Goal: Task Accomplishment & Management: Manage account settings

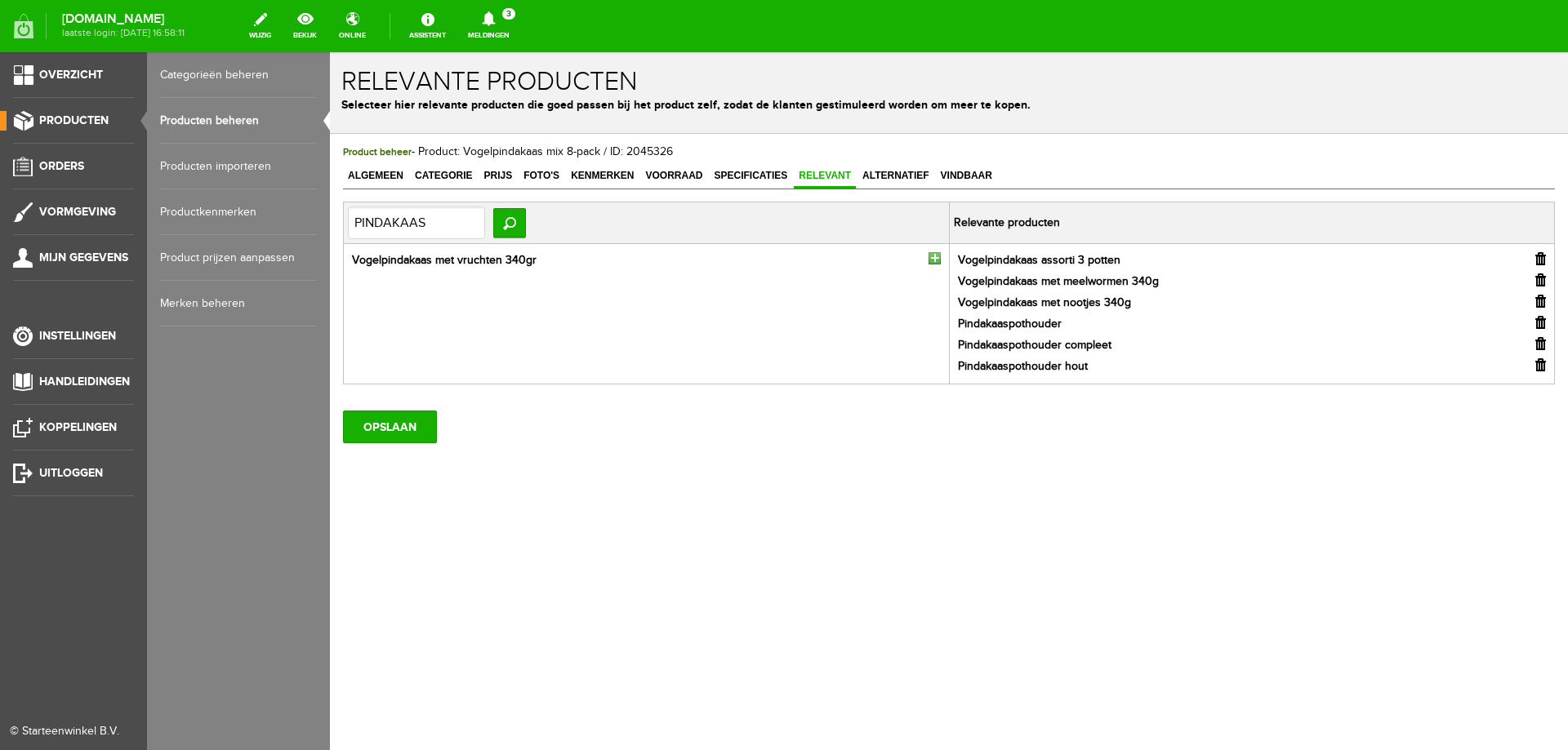
click at [192, 125] on link "Producten beheren" at bounding box center [238, 121] width 157 height 46
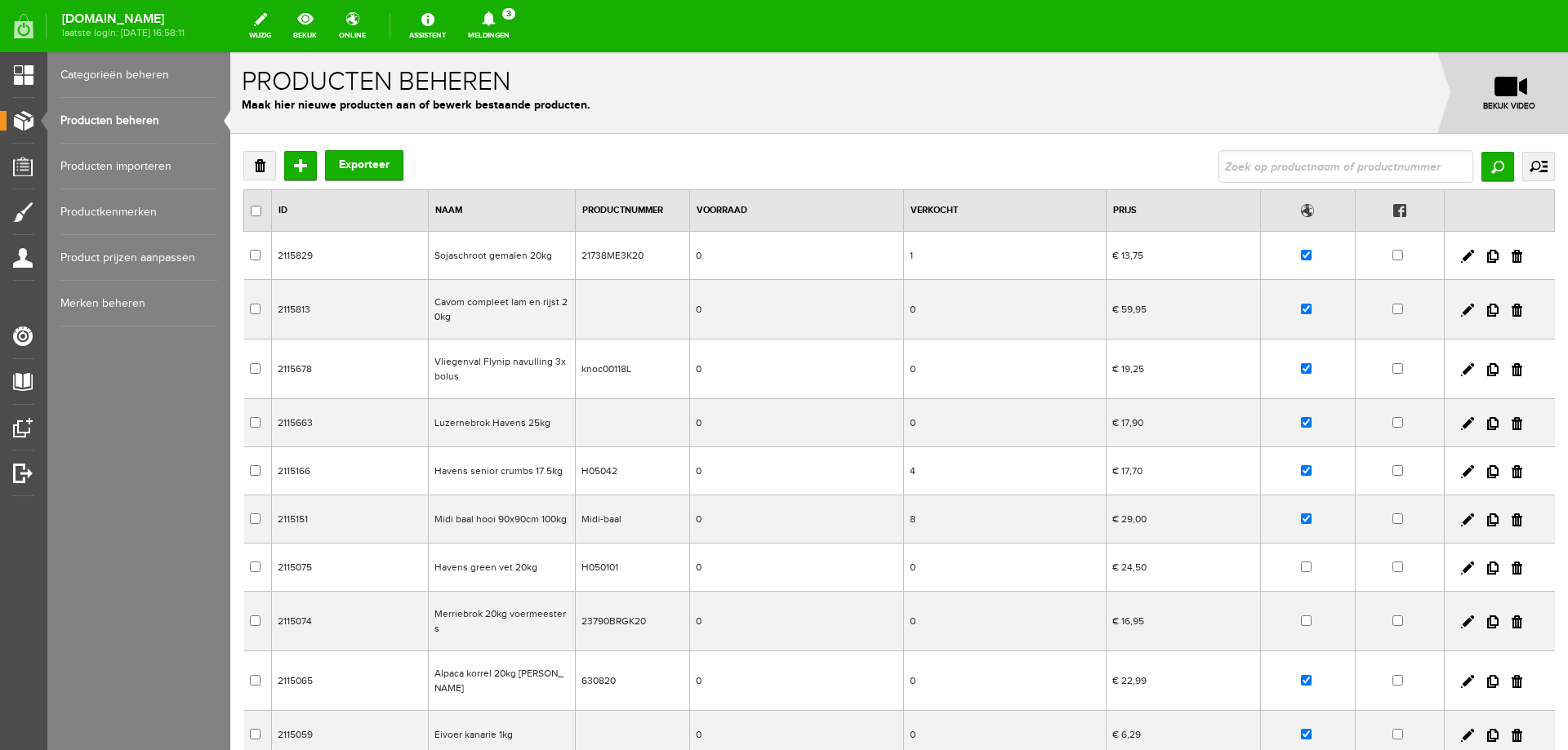
click at [1222, 173] on input "text" at bounding box center [1347, 166] width 255 height 33
type input "32855"
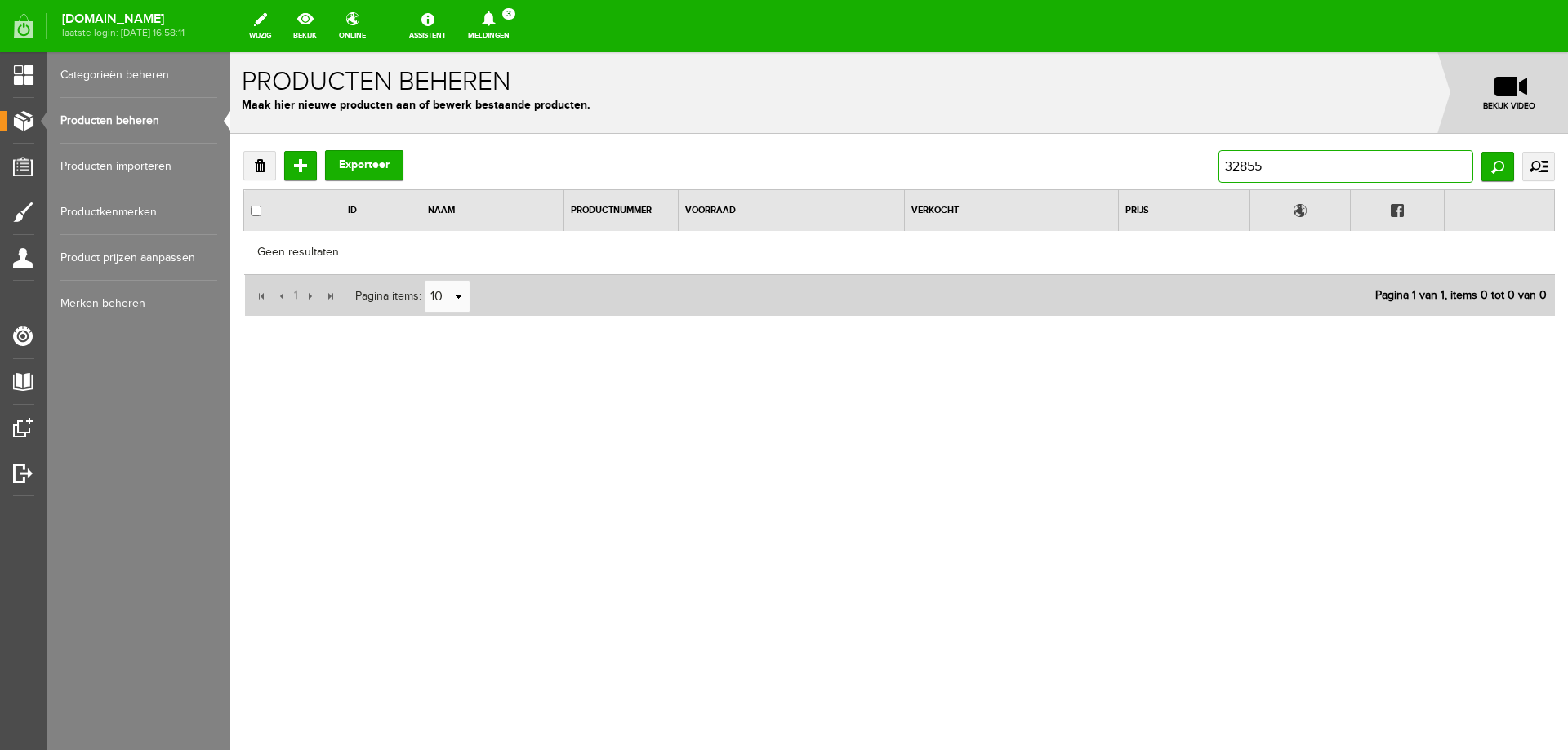
click at [1304, 178] on input "32855" at bounding box center [1347, 166] width 255 height 33
type input "voerbak"
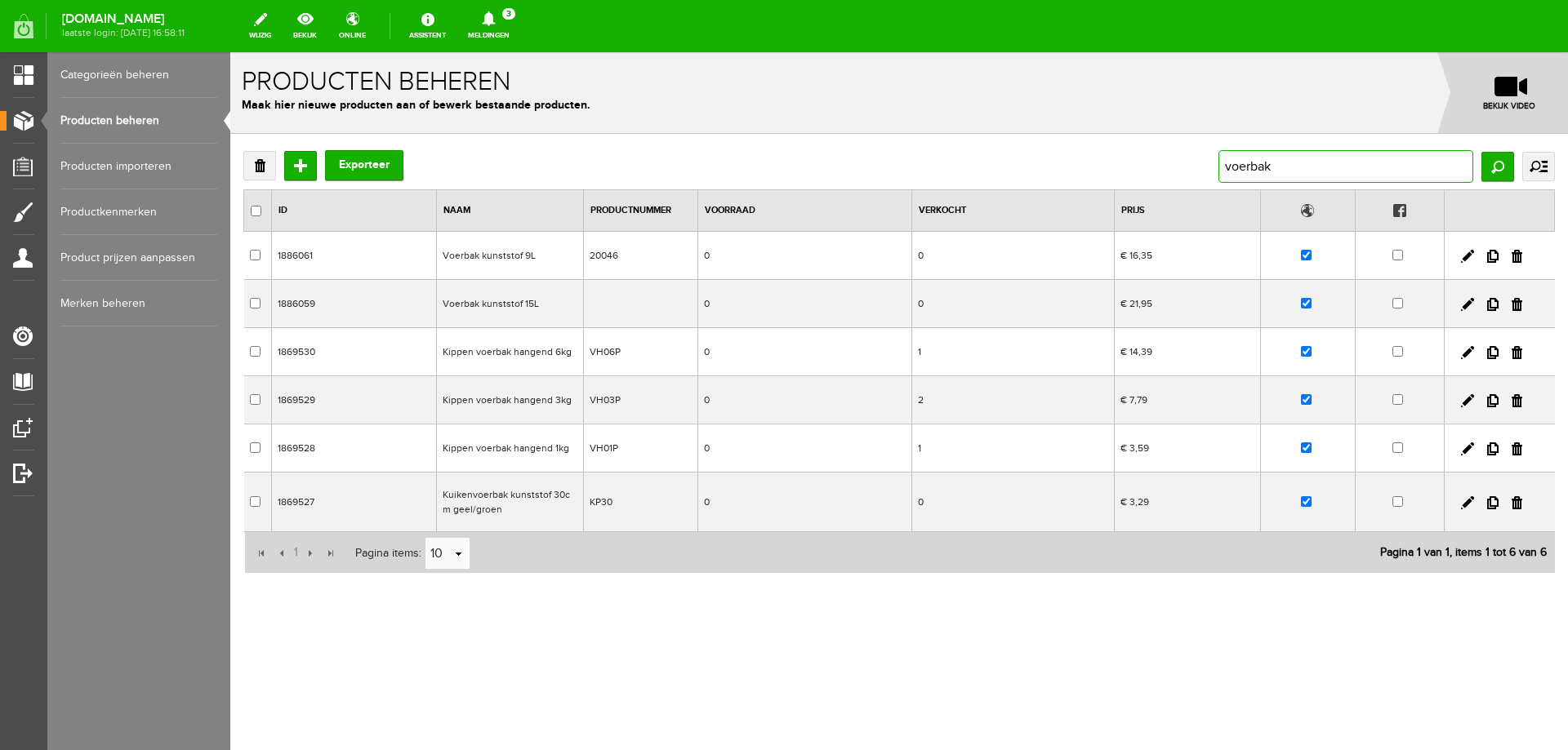
click at [1312, 167] on input "voerbak" at bounding box center [1347, 166] width 255 height 33
type input "ophanghaken"
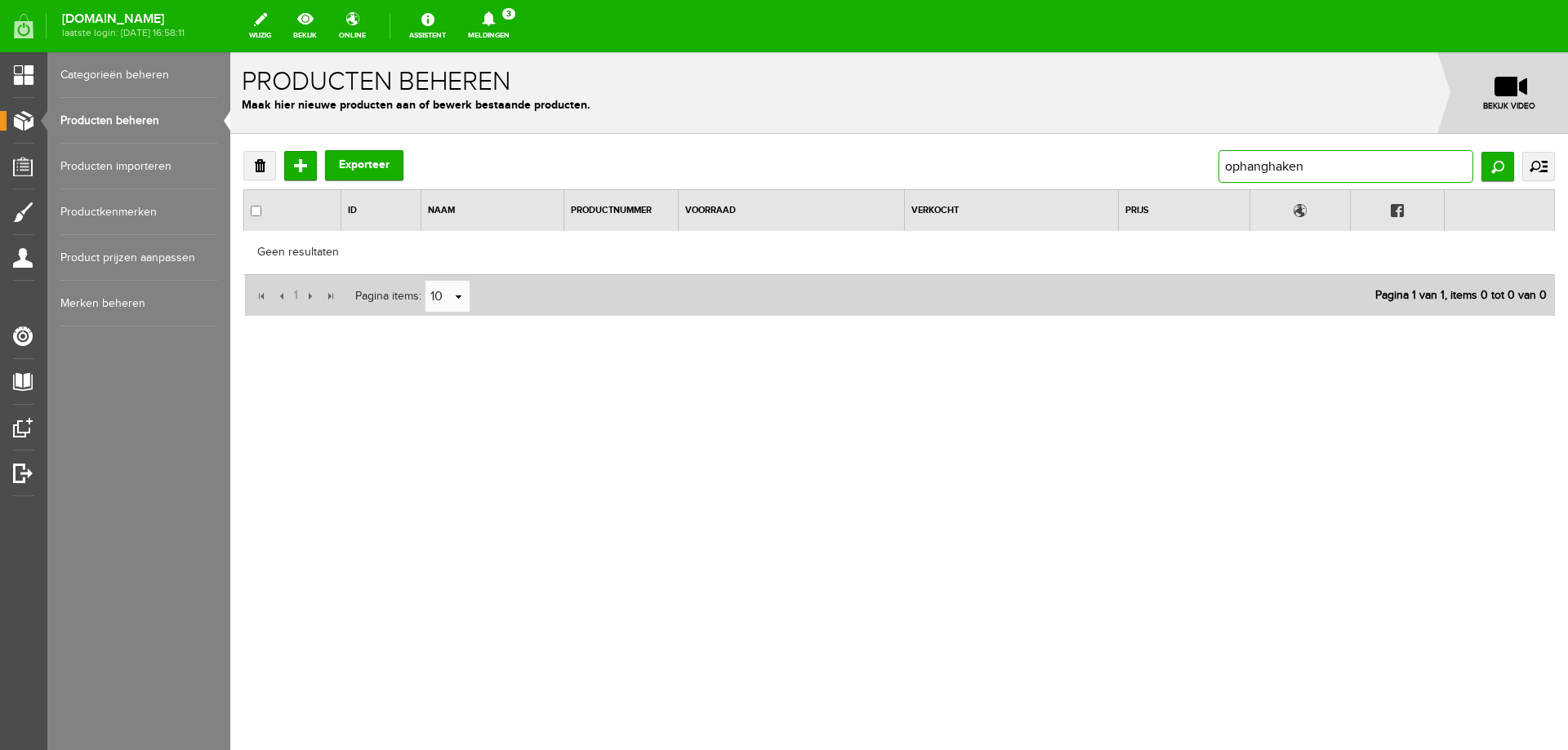
click at [1312, 167] on input "ophanghaken" at bounding box center [1347, 166] width 255 height 33
click at [139, 120] on link "Producten beheren" at bounding box center [138, 121] width 157 height 46
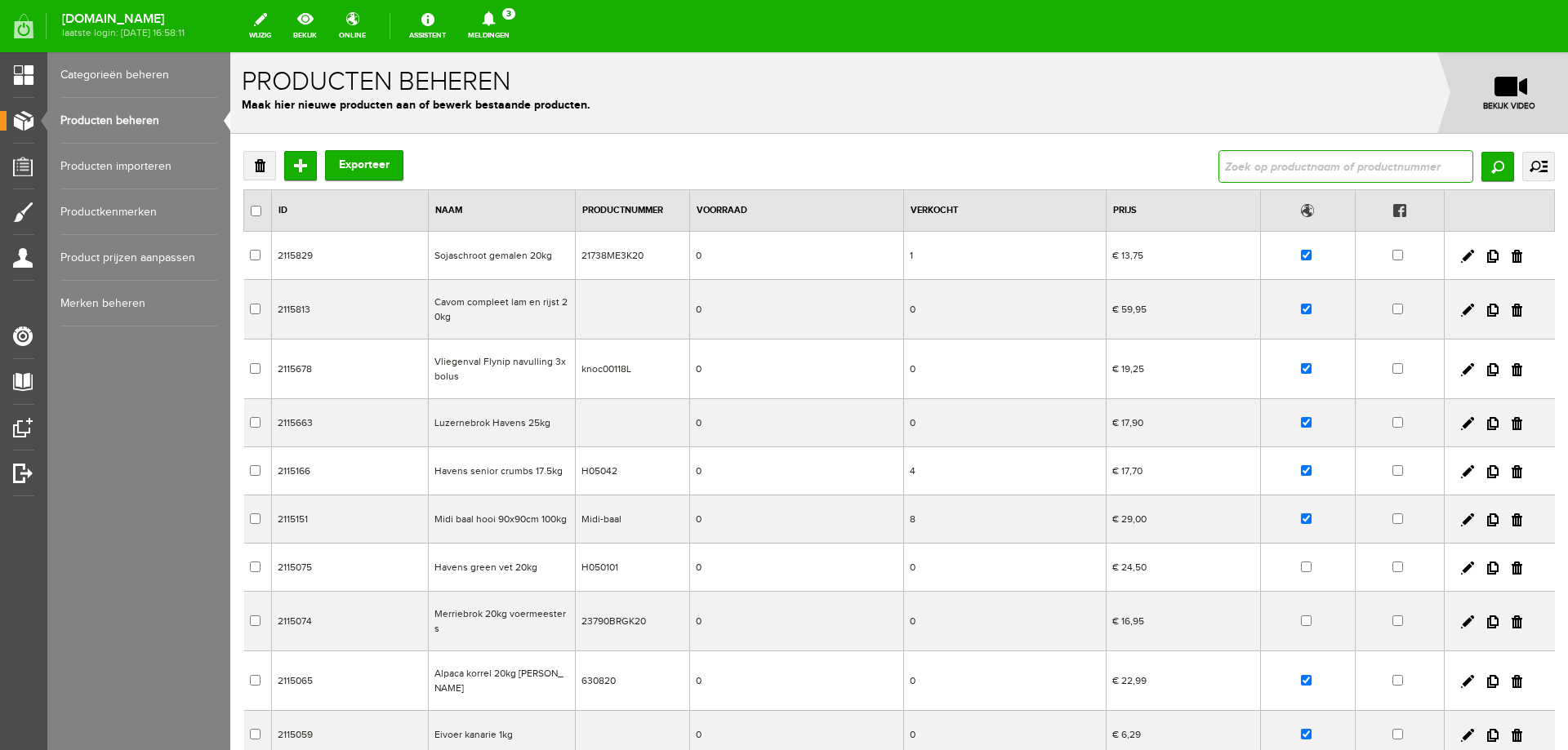
click at [1273, 173] on input "text" at bounding box center [1347, 166] width 255 height 33
type input "voerbak"
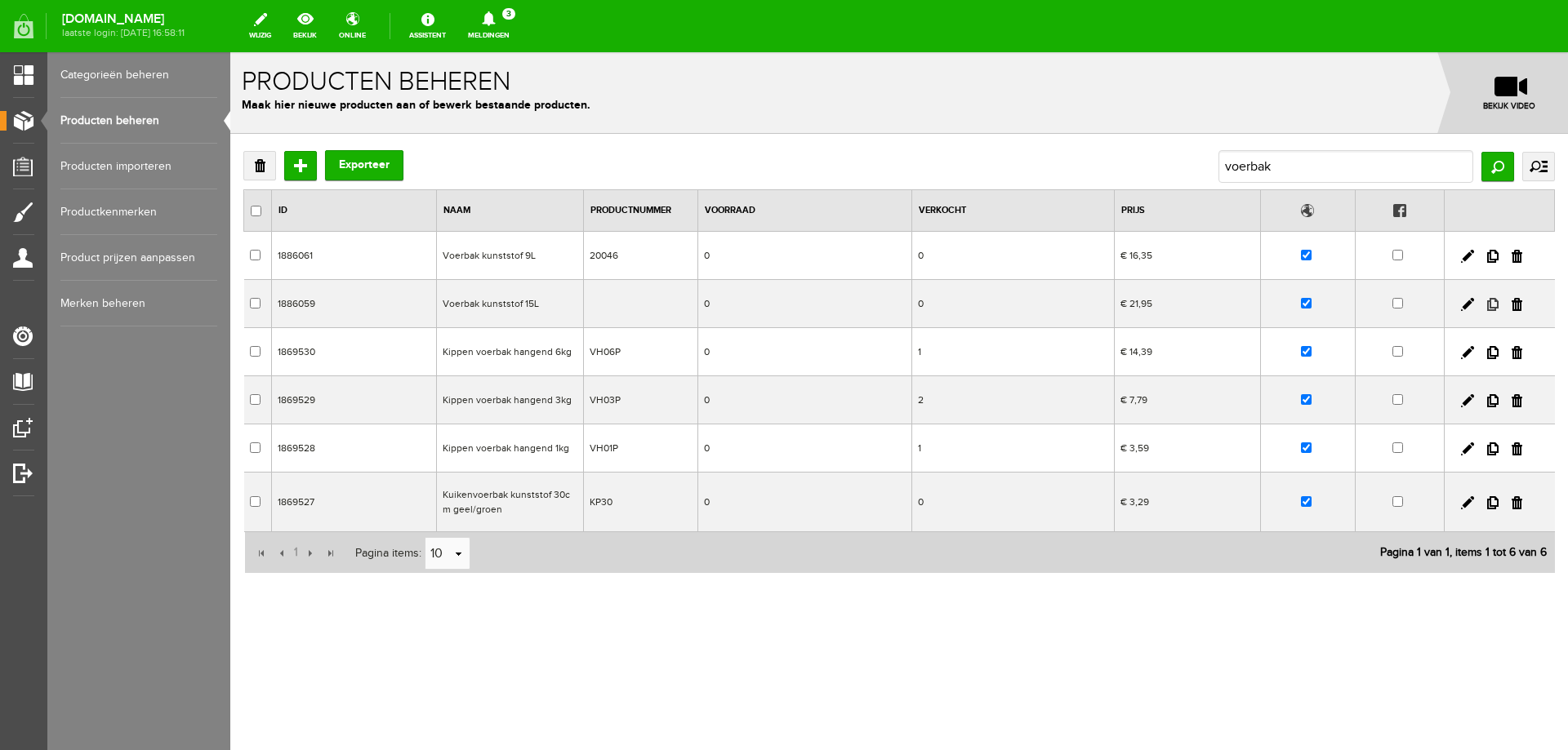
click at [1492, 305] on link at bounding box center [1493, 305] width 12 height 13
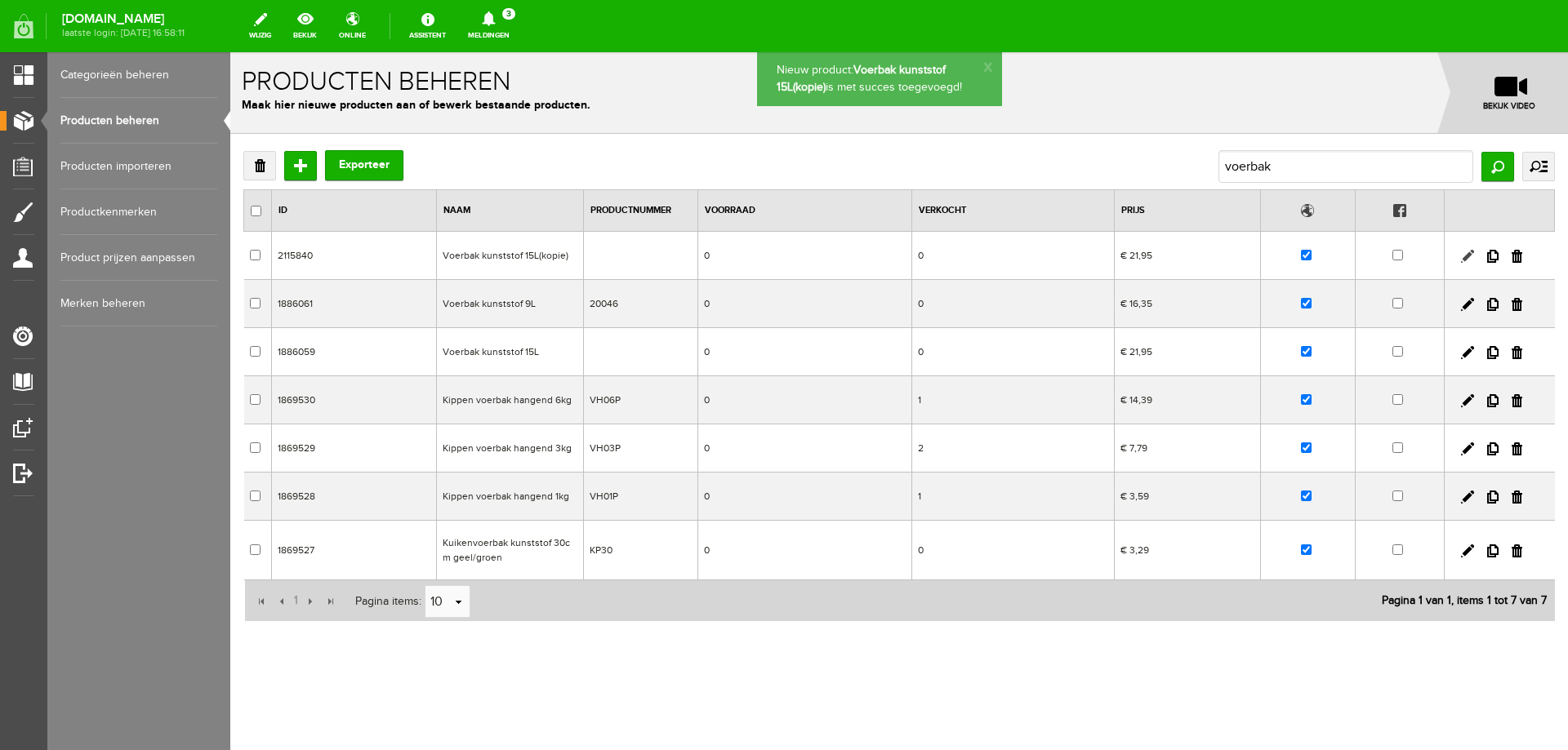
click at [1471, 254] on link at bounding box center [1467, 256] width 13 height 13
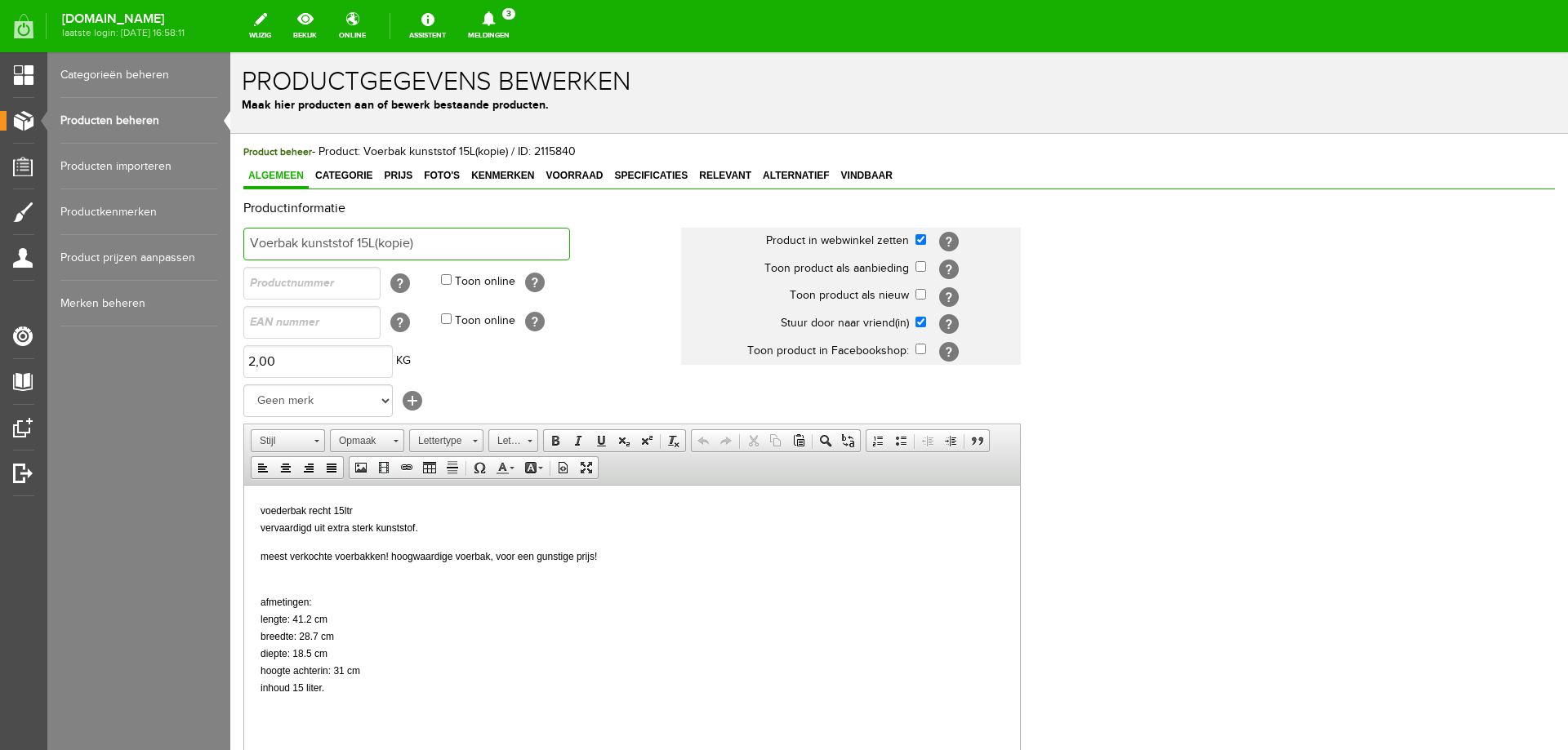
click at [416, 246] on input "Voerbak kunststof 15L(kopie)" at bounding box center [407, 244] width 327 height 33
type input "Voerbak met ophanghaken"
click at [345, 321] on input "text" at bounding box center [312, 322] width 137 height 33
type input "4018653700204"
click at [371, 300] on td "[?]" at bounding box center [342, 283] width 198 height 39
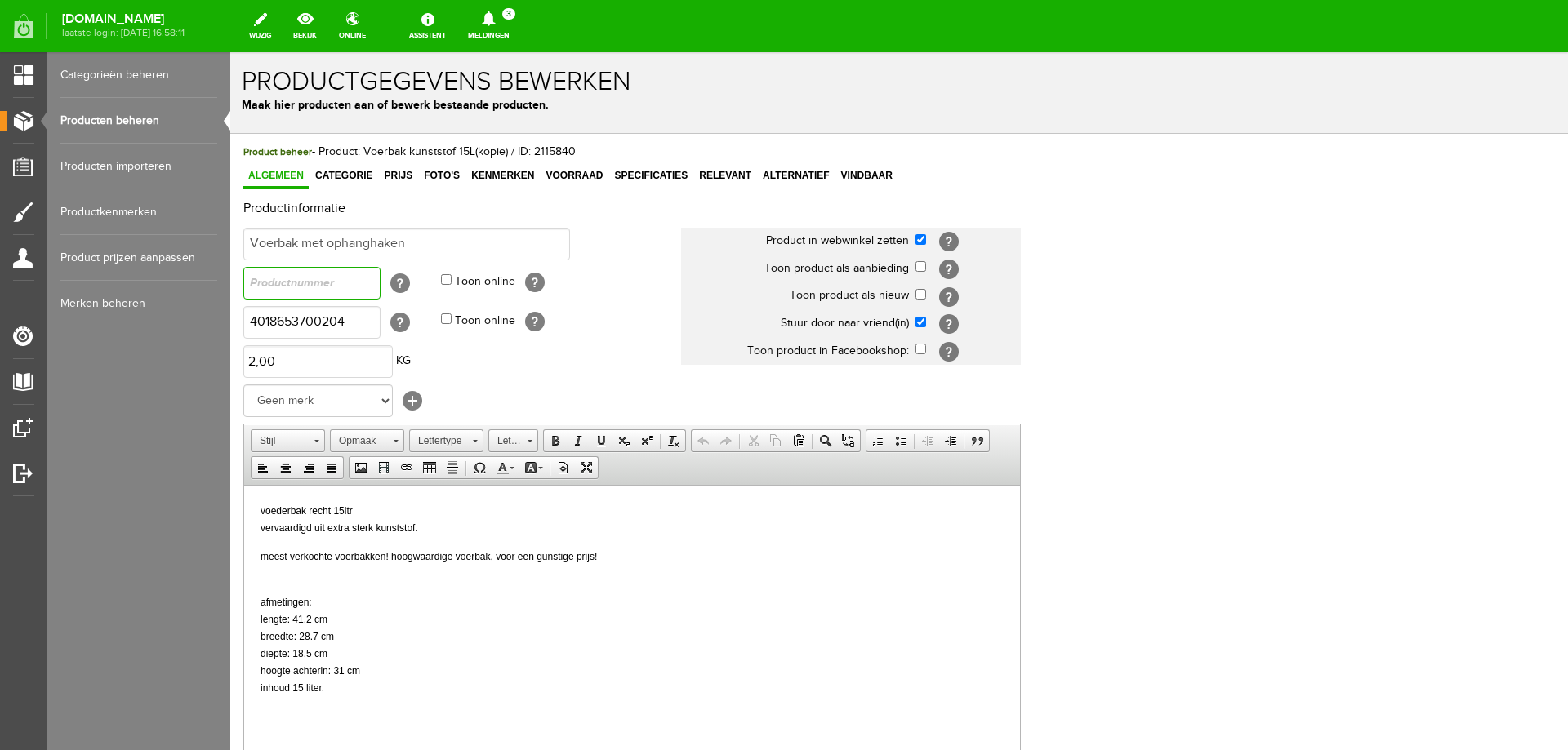
click at [371, 288] on input "text" at bounding box center [312, 282] width 137 height 33
type input "32855"
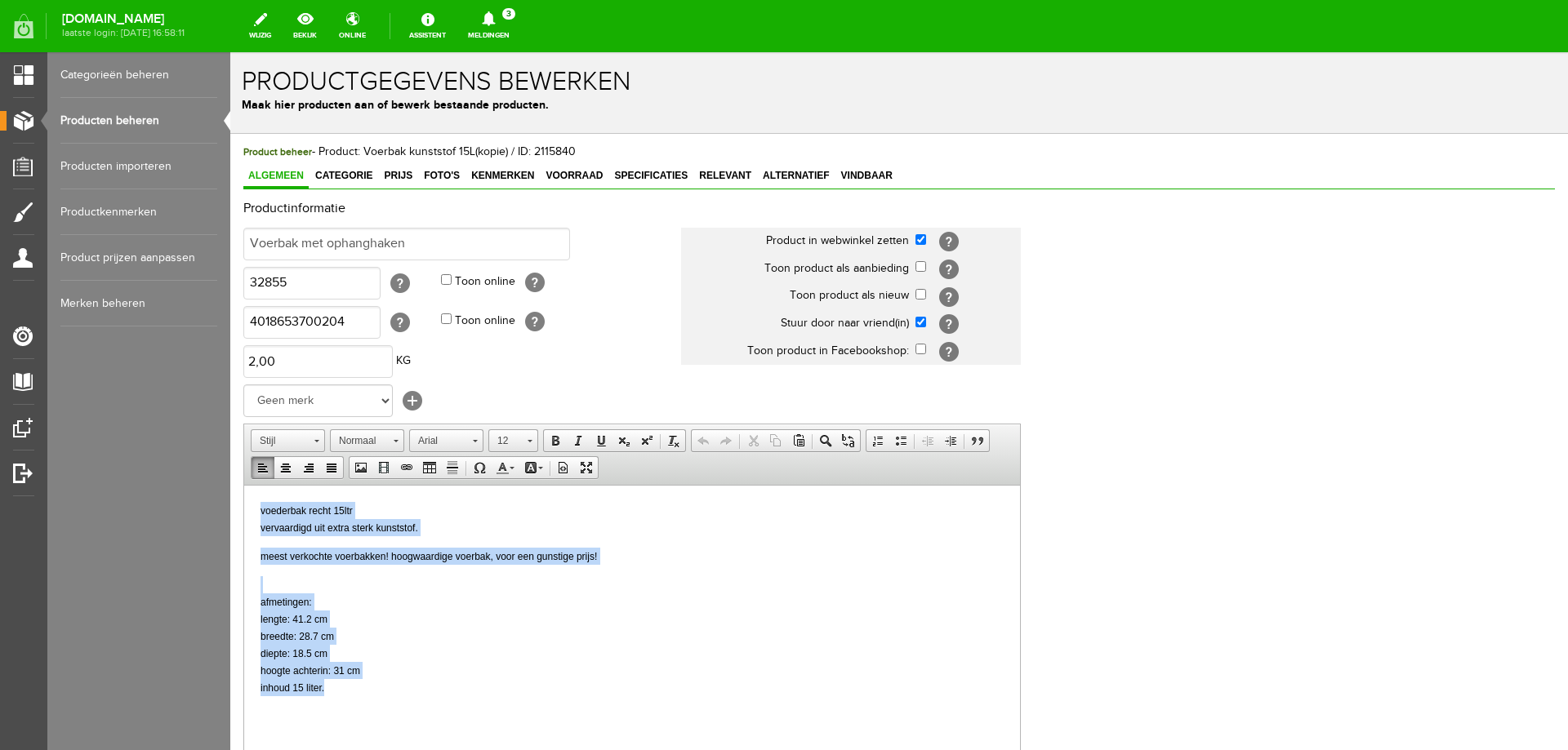
drag, startPoint x: 258, startPoint y: 514, endPoint x: 375, endPoint y: 687, distance: 208.8
click at [375, 687] on html "voederbak recht 15ltr vervaardigd uit extra sterk kunststof. meest verkochte vo…" at bounding box center [633, 599] width 776 height 227
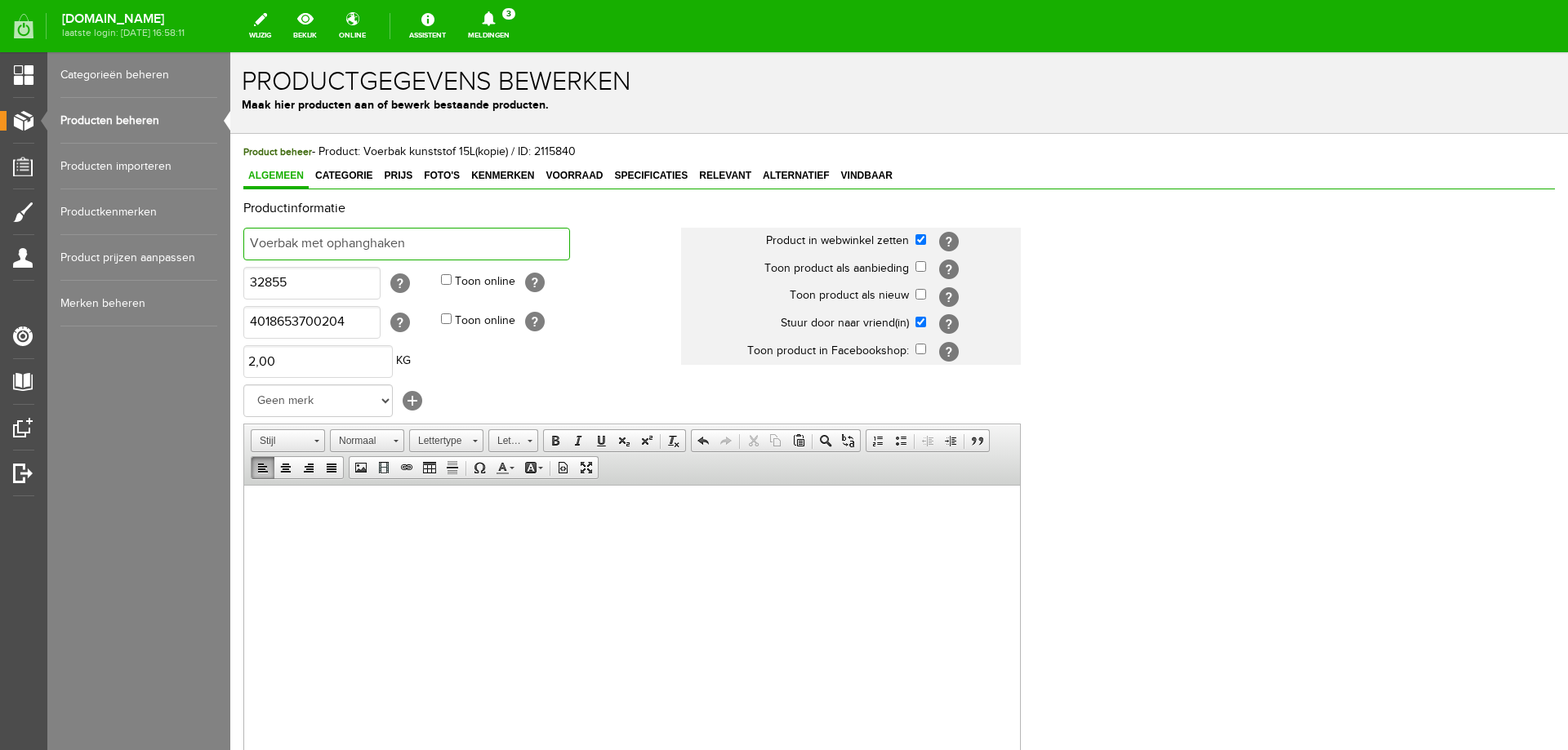
click at [436, 248] on input "Voerbak met ophanghaken" at bounding box center [407, 244] width 327 height 33
type input "Voerbak met ophanghaken 12L"
click at [268, 520] on html at bounding box center [633, 510] width 776 height 50
click at [392, 175] on span "Prijs" at bounding box center [398, 175] width 38 height 12
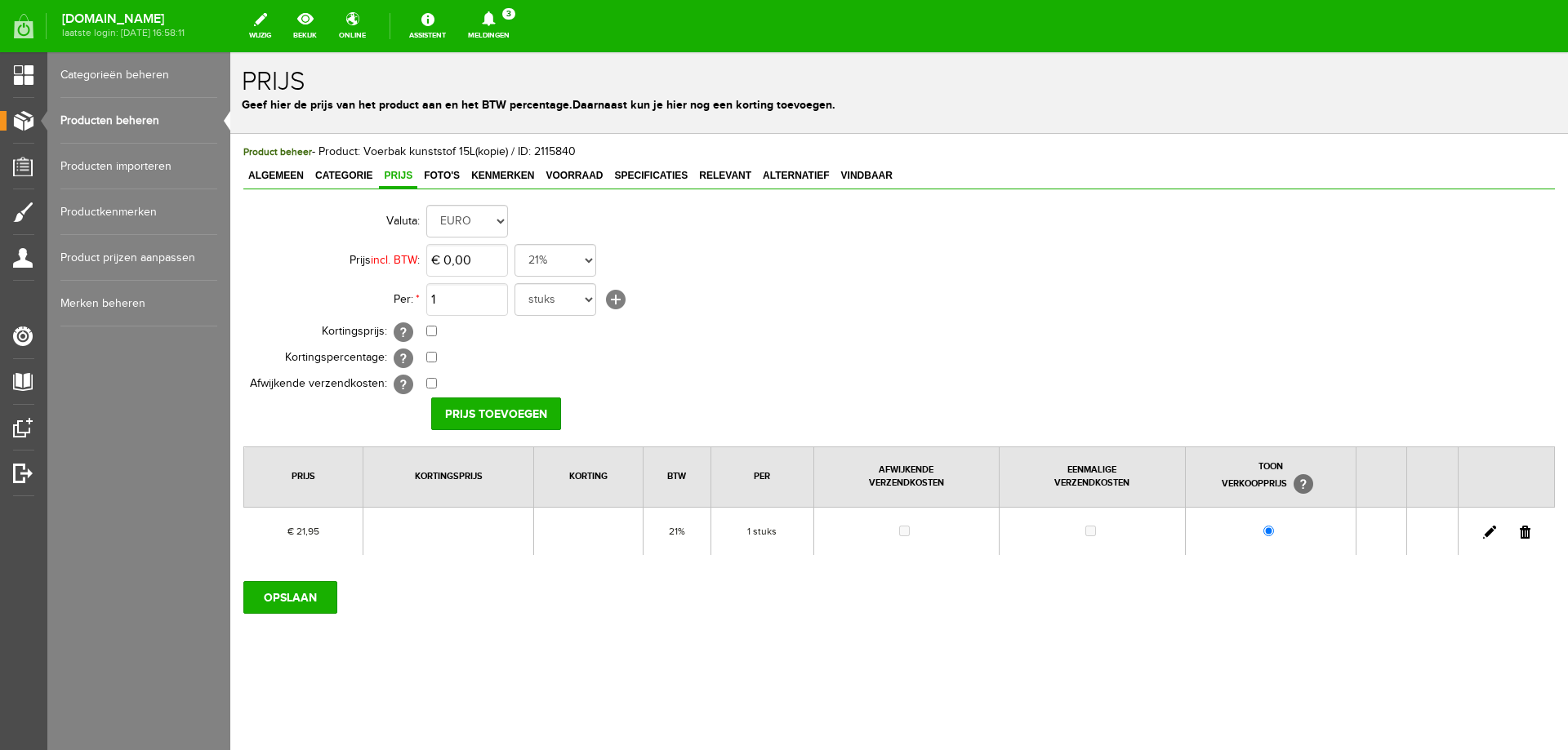
click at [1487, 533] on link at bounding box center [1489, 532] width 13 height 13
click at [462, 256] on input "21,95" at bounding box center [467, 260] width 82 height 33
type input "€ 16,69"
click at [499, 413] on input "[PERSON_NAME]" at bounding box center [491, 414] width 119 height 33
click at [299, 596] on input "OPSLAAN" at bounding box center [291, 597] width 94 height 33
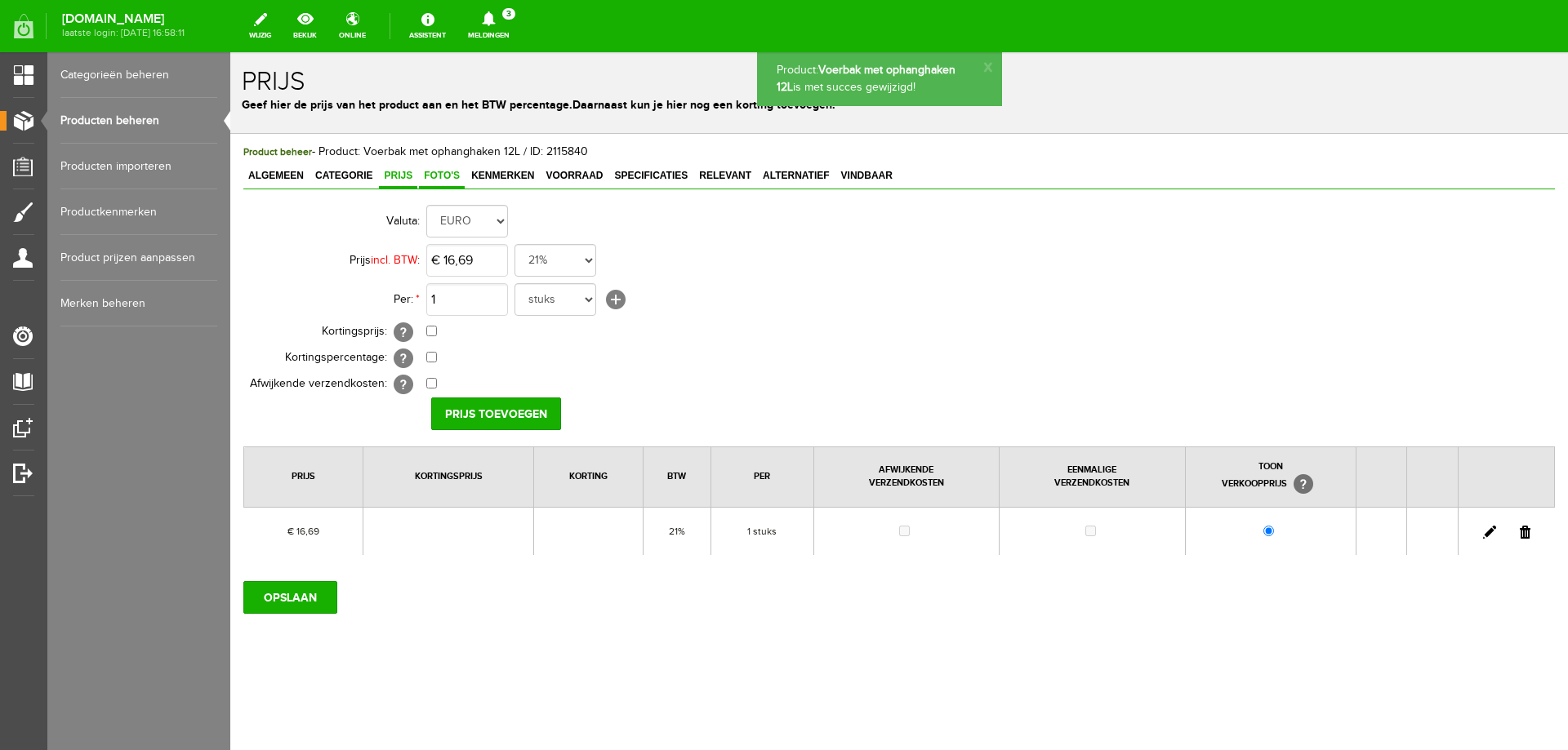
click at [446, 180] on span "Foto's" at bounding box center [442, 175] width 46 height 12
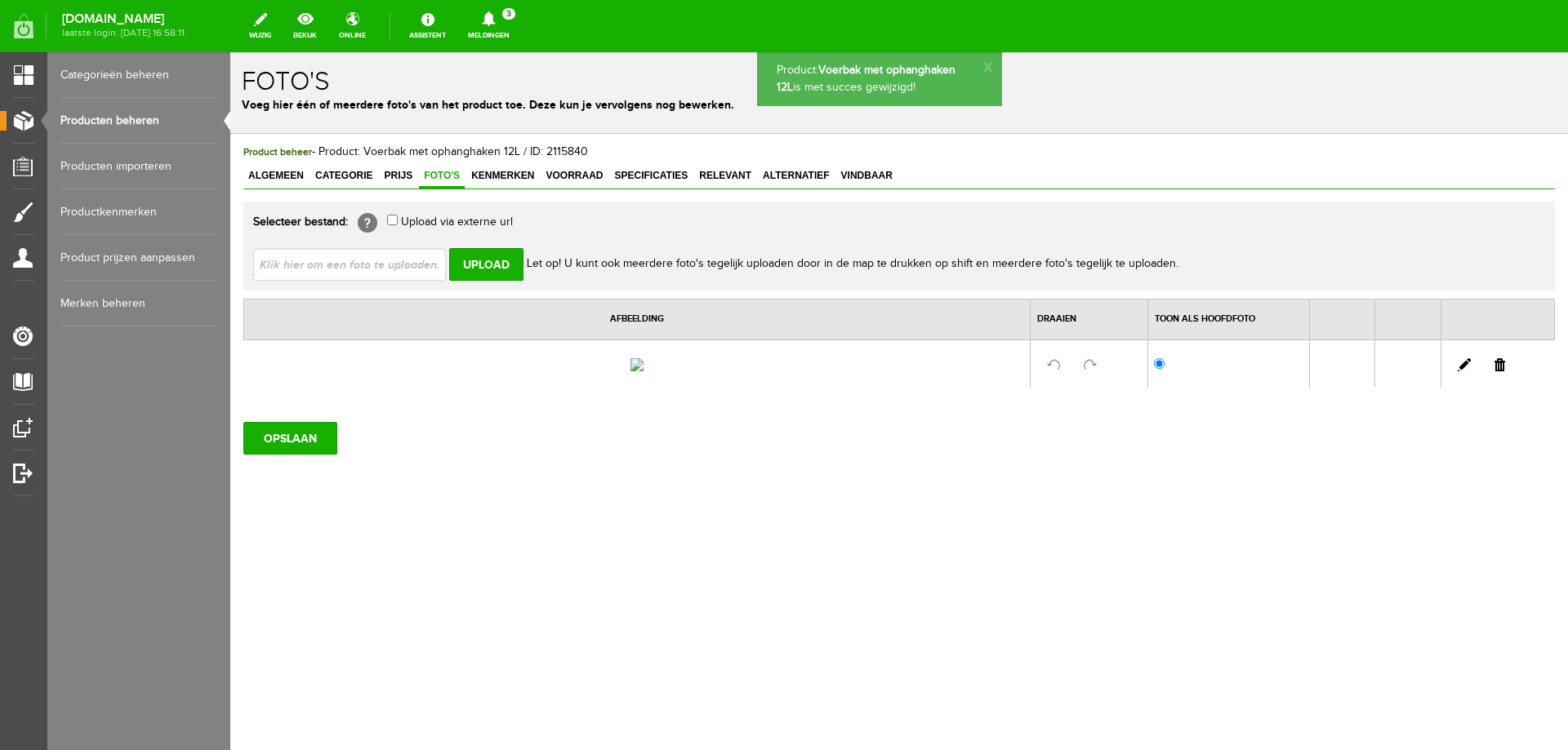
click at [392, 263] on input "file" at bounding box center [356, 263] width 206 height 31
type input "C:\fakepath\voerbak met ophanghaken.JPG"
type input "voerbak met ophanghaken.JPG"
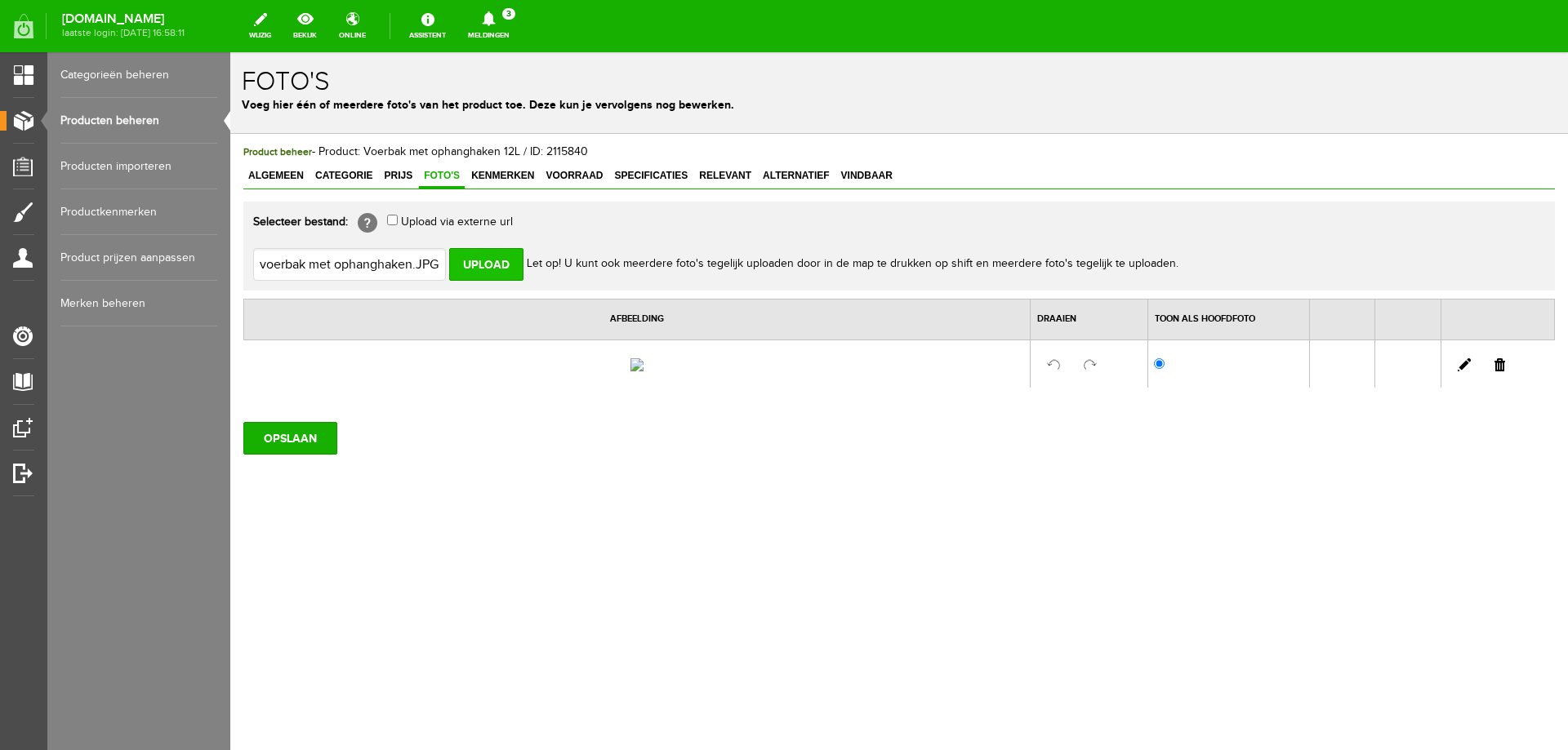
click at [491, 267] on input "Upload" at bounding box center [486, 264] width 74 height 33
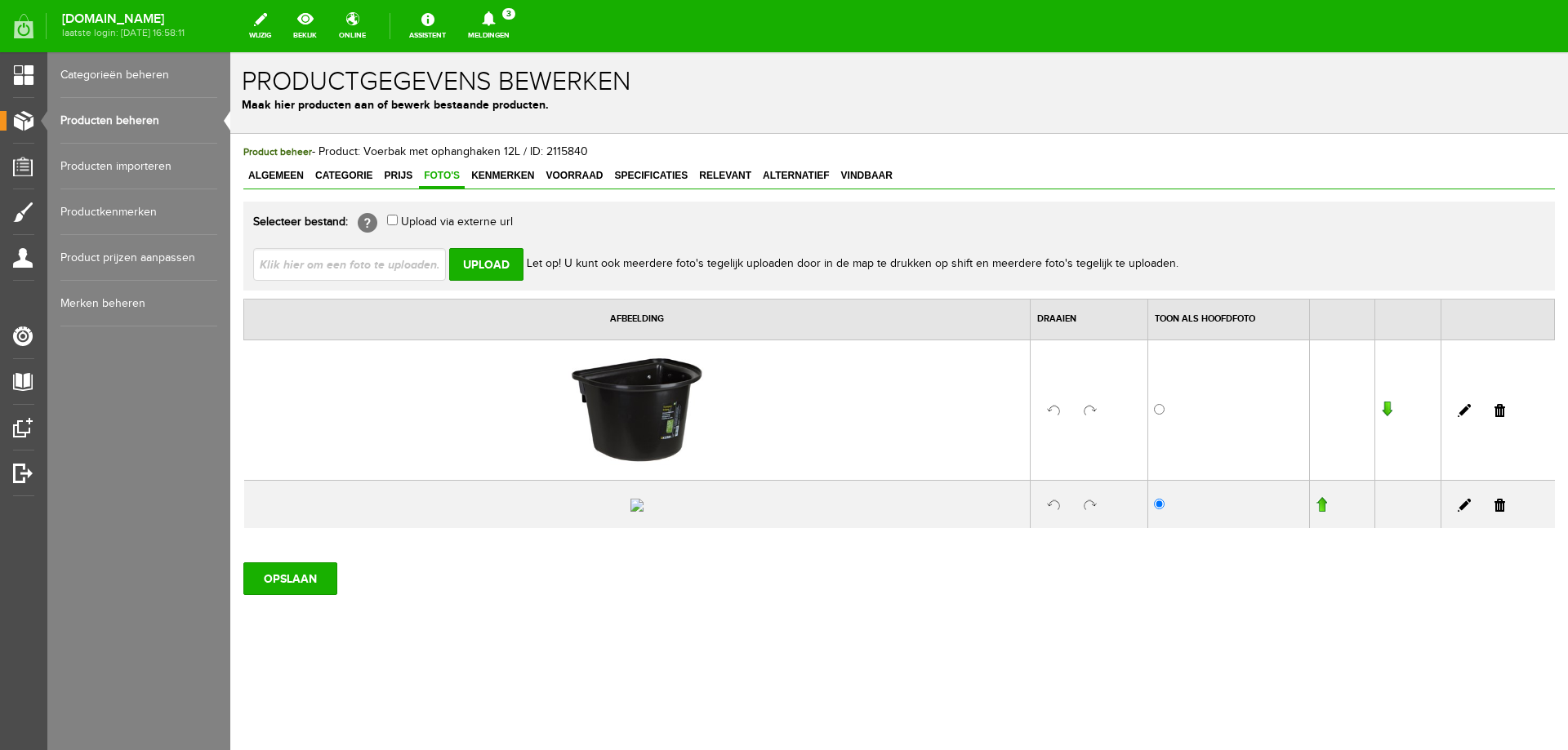
drag, startPoint x: 1486, startPoint y: 550, endPoint x: 832, endPoint y: 57, distance: 819.0
click at [1494, 512] on link at bounding box center [1500, 505] width 11 height 13
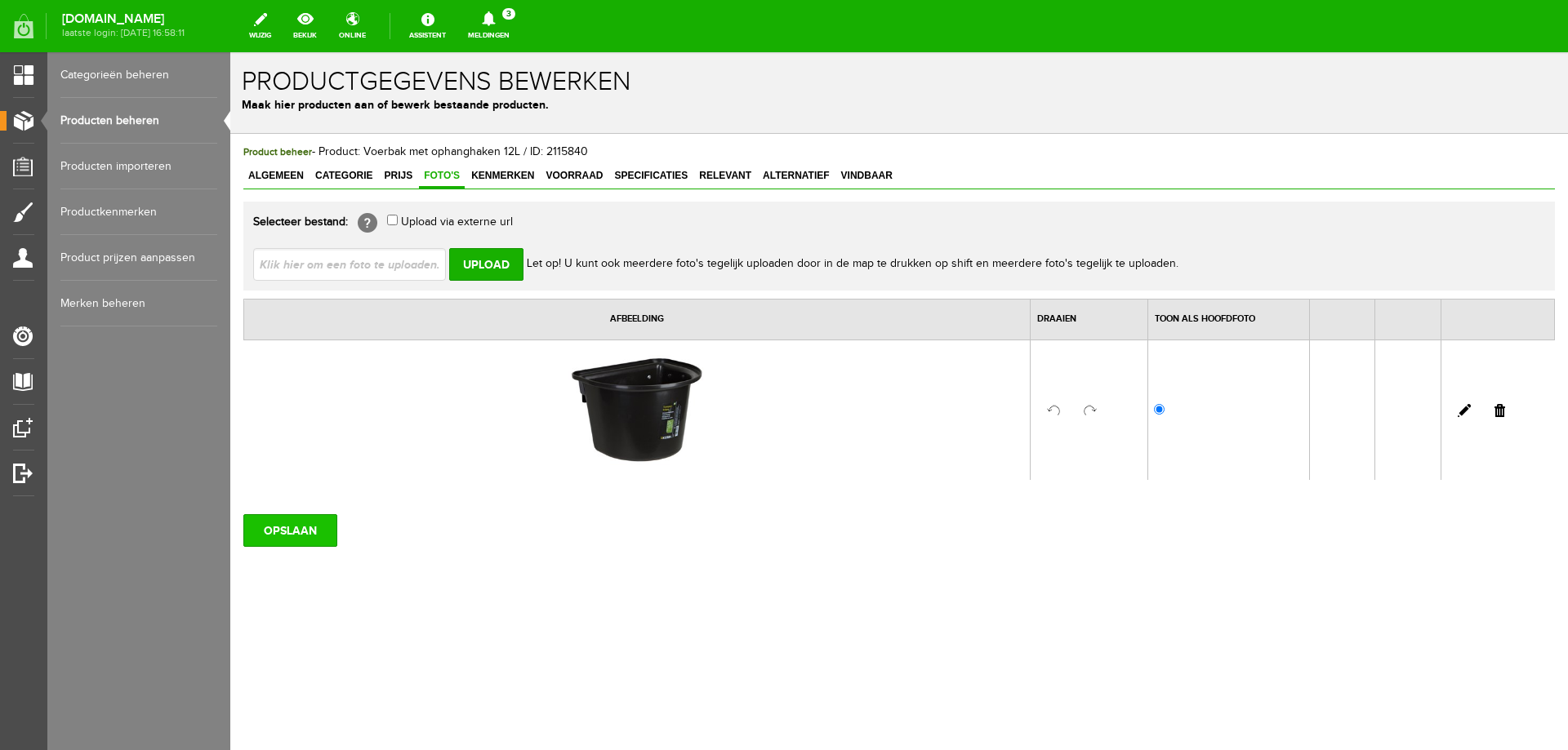
click at [317, 529] on input "OPSLAAN" at bounding box center [291, 530] width 94 height 33
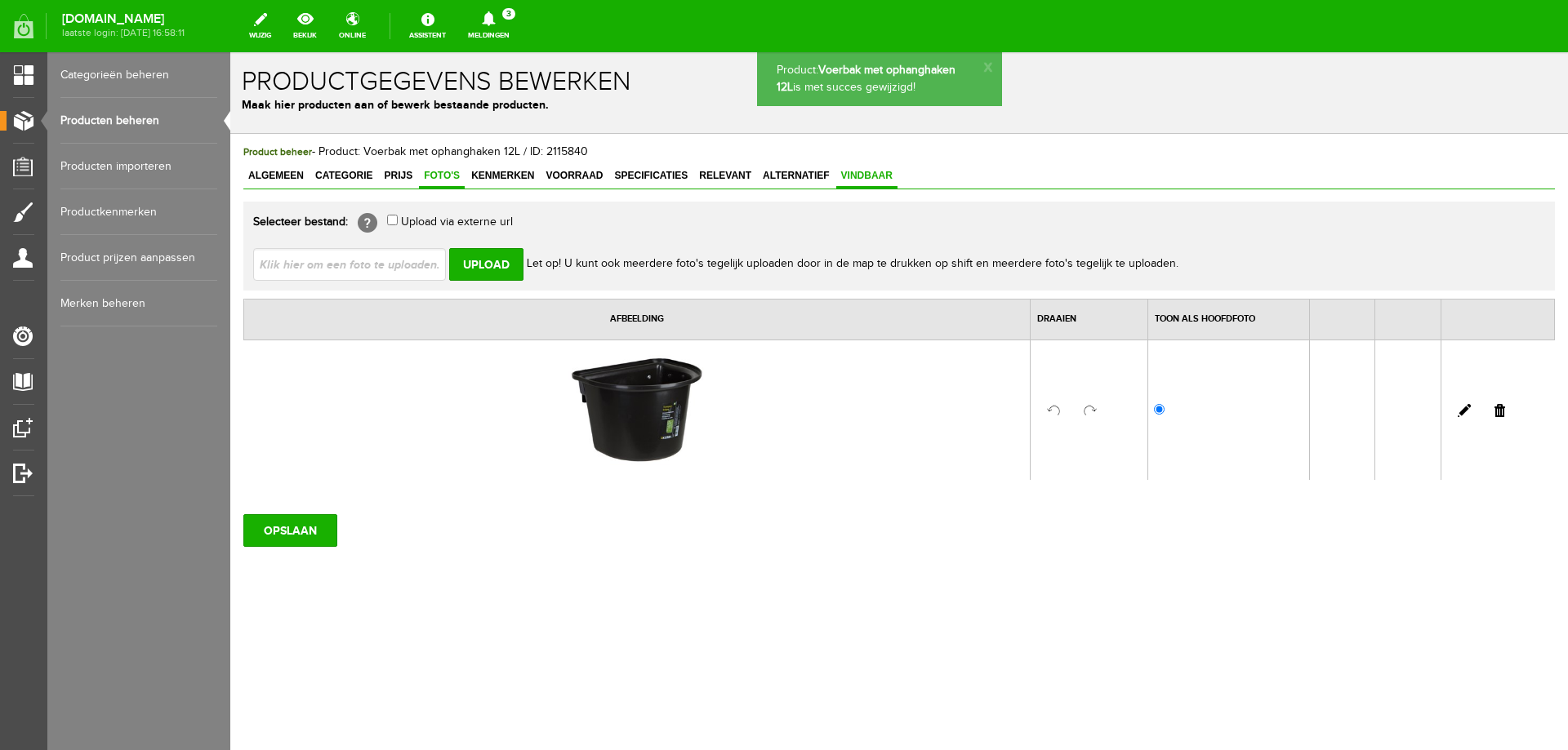
click at [852, 174] on span "Vindbaar" at bounding box center [866, 175] width 61 height 12
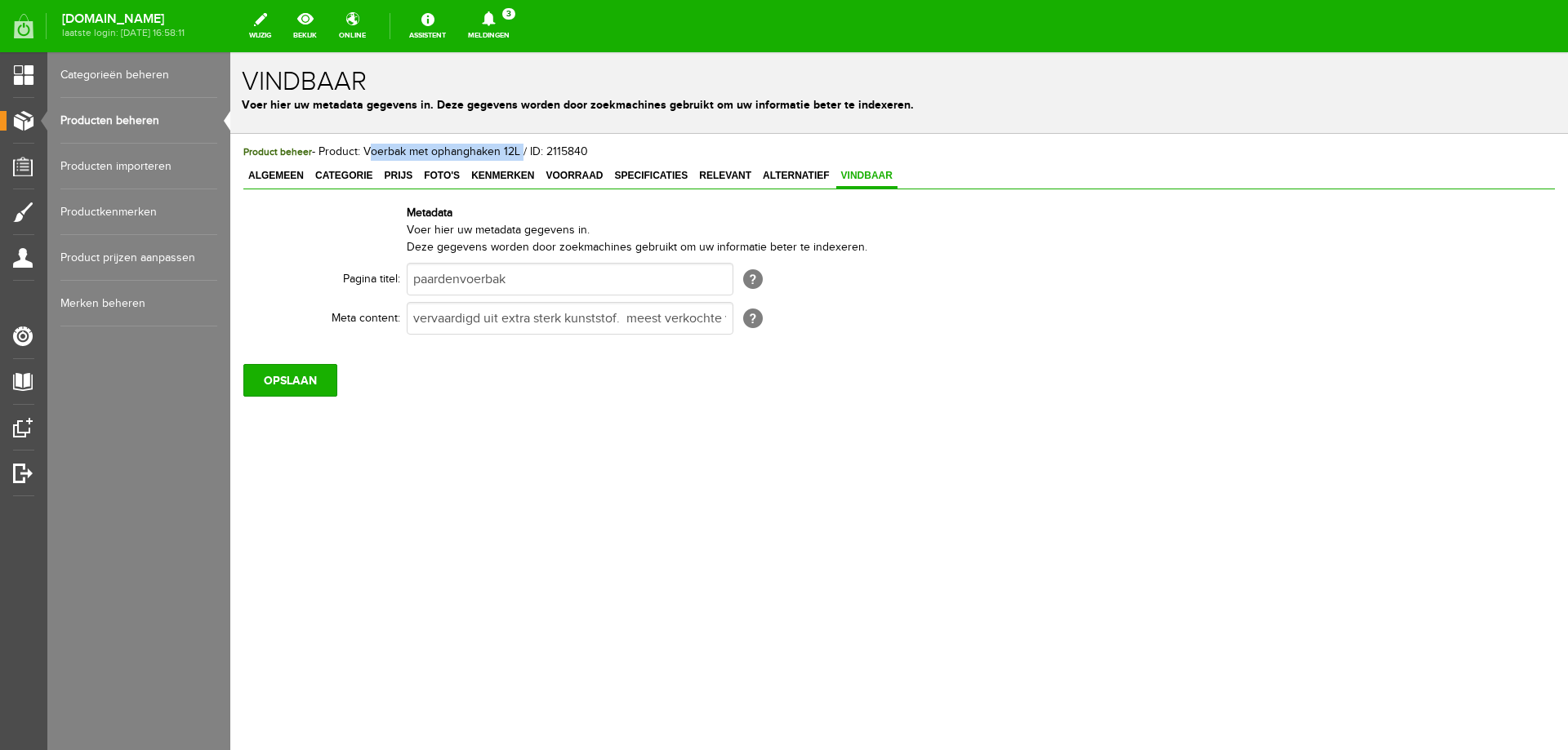
drag, startPoint x: 365, startPoint y: 147, endPoint x: 518, endPoint y: 147, distance: 153.0
click at [518, 147] on span "Product beheer - Product: Voerbak met ophanghaken 12L / ID: 2115840" at bounding box center [415, 151] width 345 height 13
copy span "Voerbak met ophanghaken 12L"
click at [464, 282] on input "paardenvoerbak" at bounding box center [570, 279] width 327 height 33
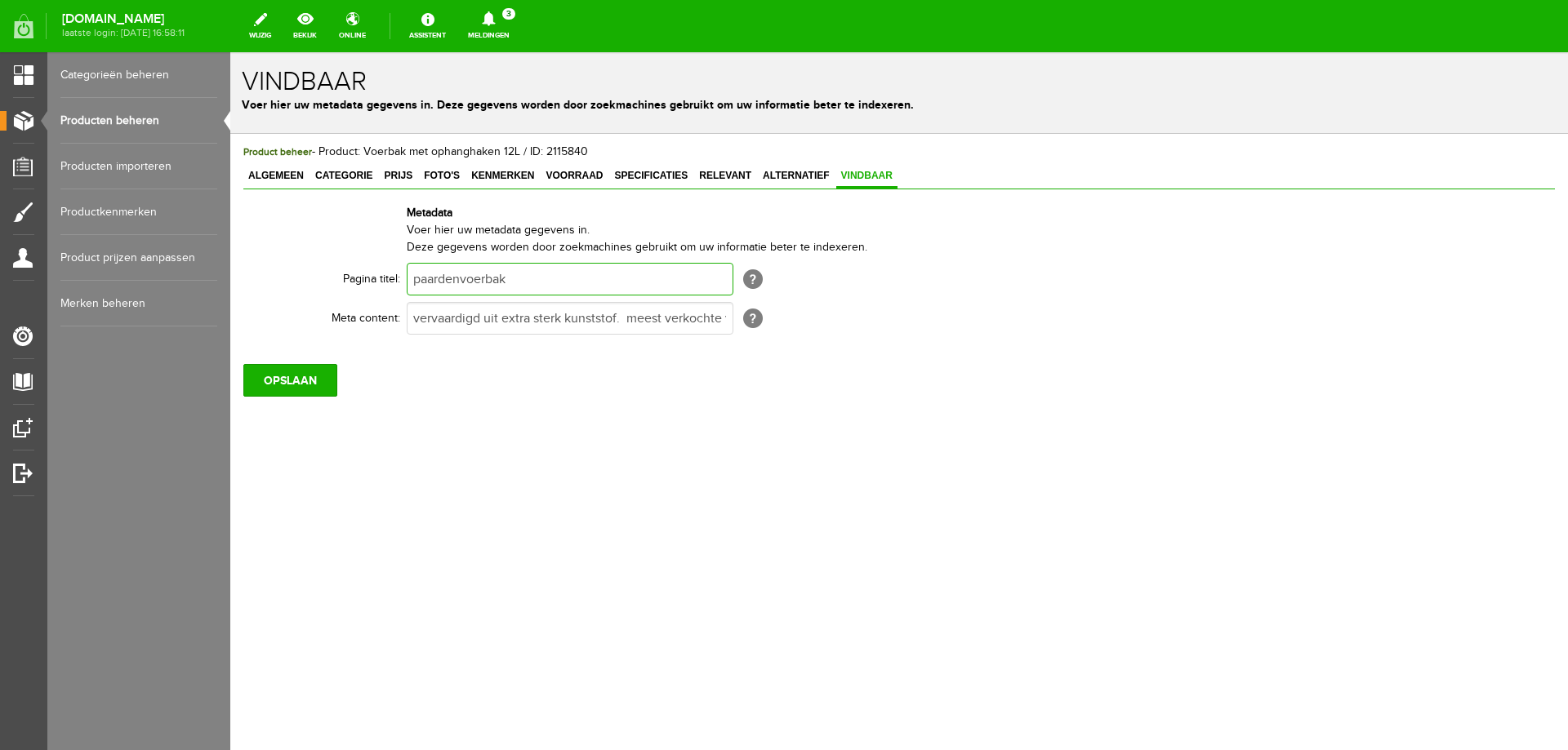
paste input "Voerbak met ophanghaken 12L"
type input "Voerbak met ophanghaken 12L"
click at [418, 319] on input "vervaardigd uit extra sterk kunststof. meest verkochte voerbakken! hoogwaardige…" at bounding box center [570, 318] width 327 height 33
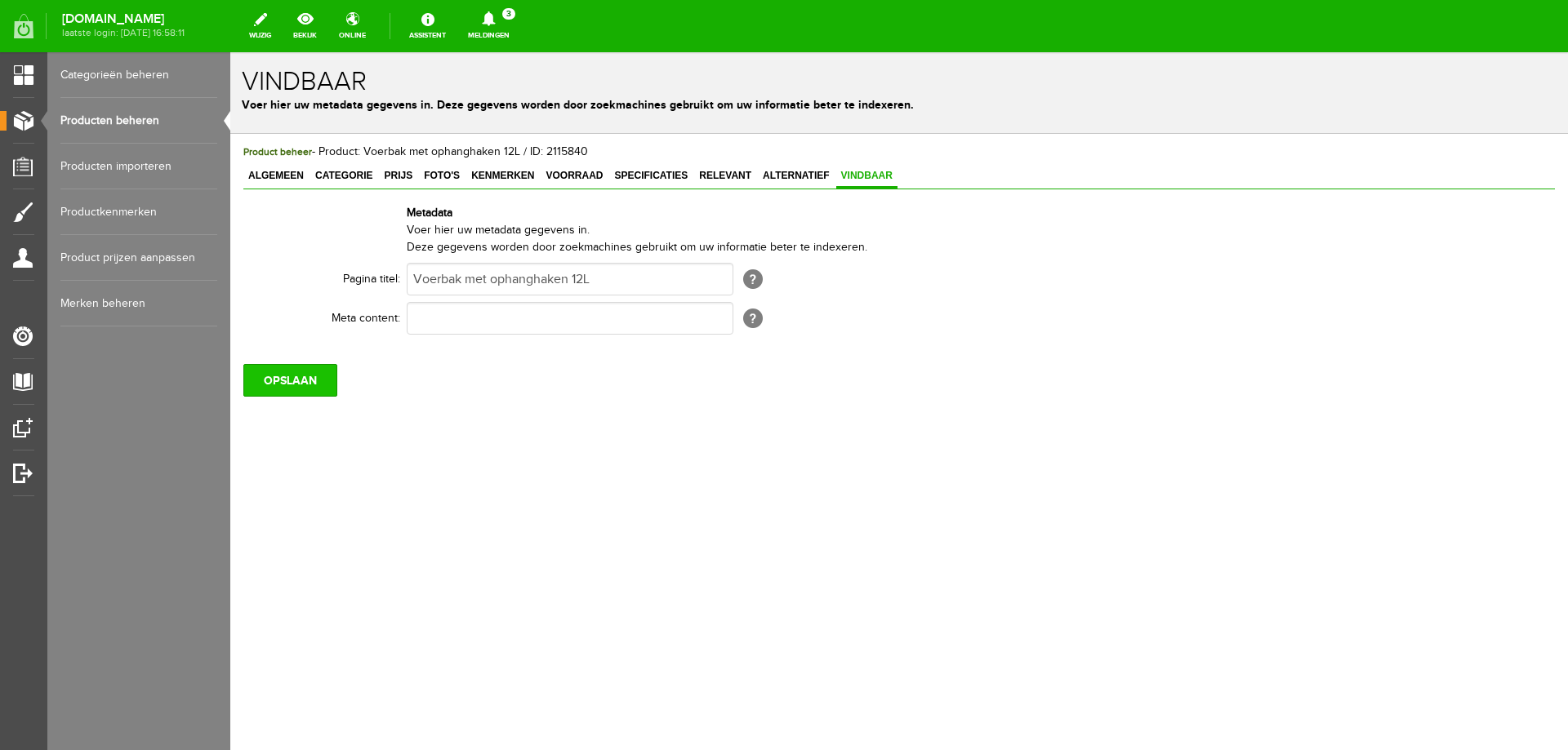
click at [325, 382] on input "OPSLAAN" at bounding box center [291, 380] width 94 height 33
click at [282, 173] on span "Algemeen" at bounding box center [276, 175] width 66 height 12
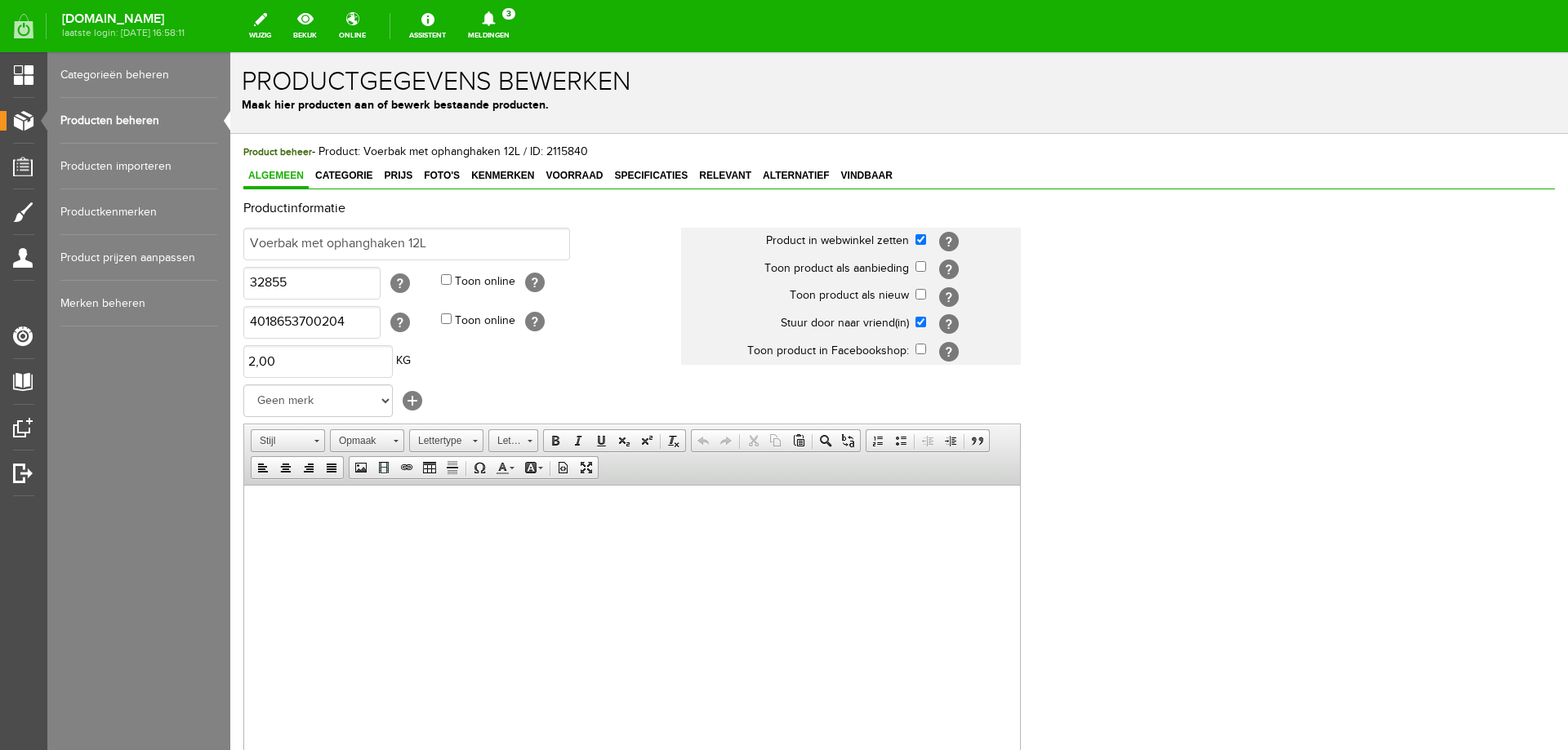
click at [253, 493] on html at bounding box center [633, 510] width 776 height 50
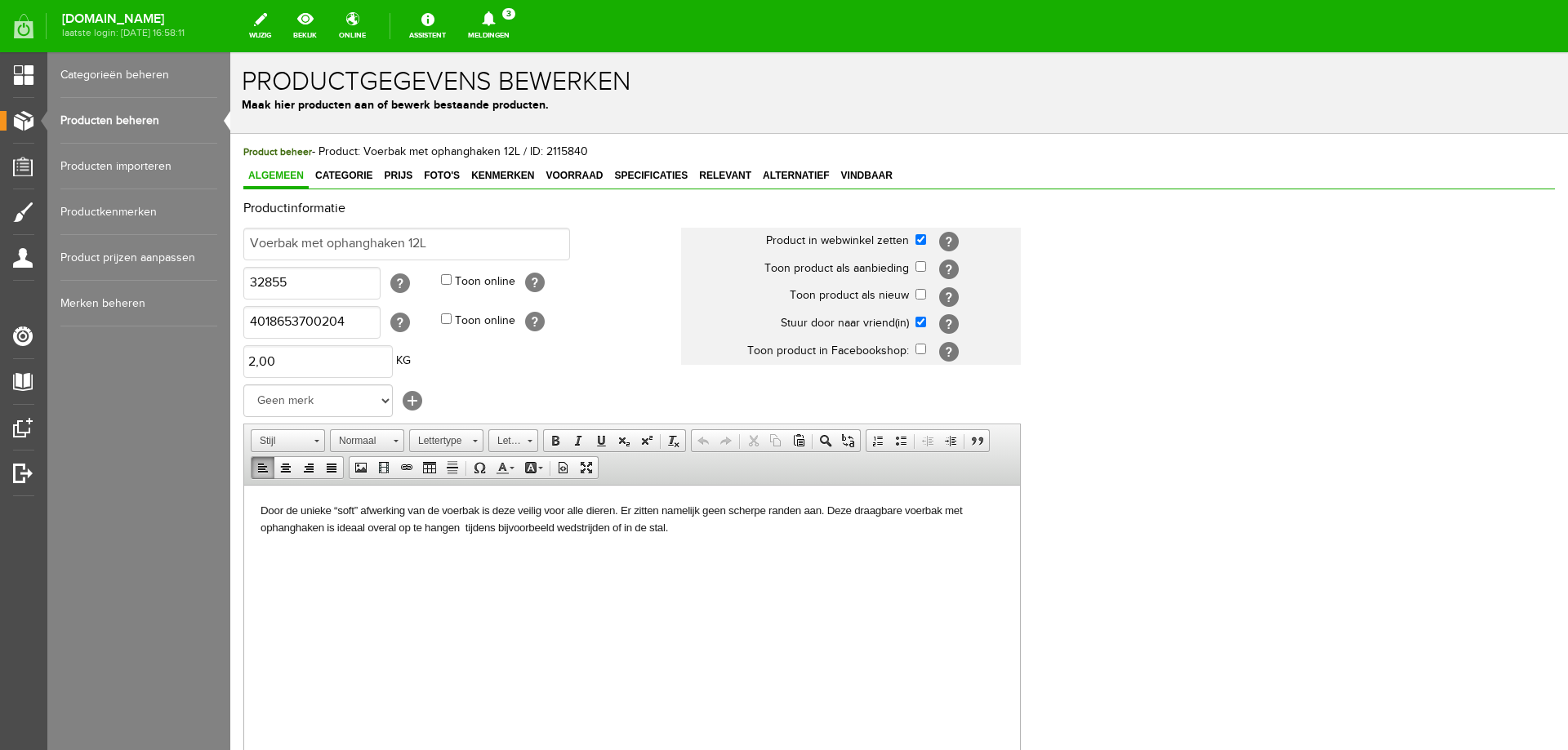
scroll to position [5, 0]
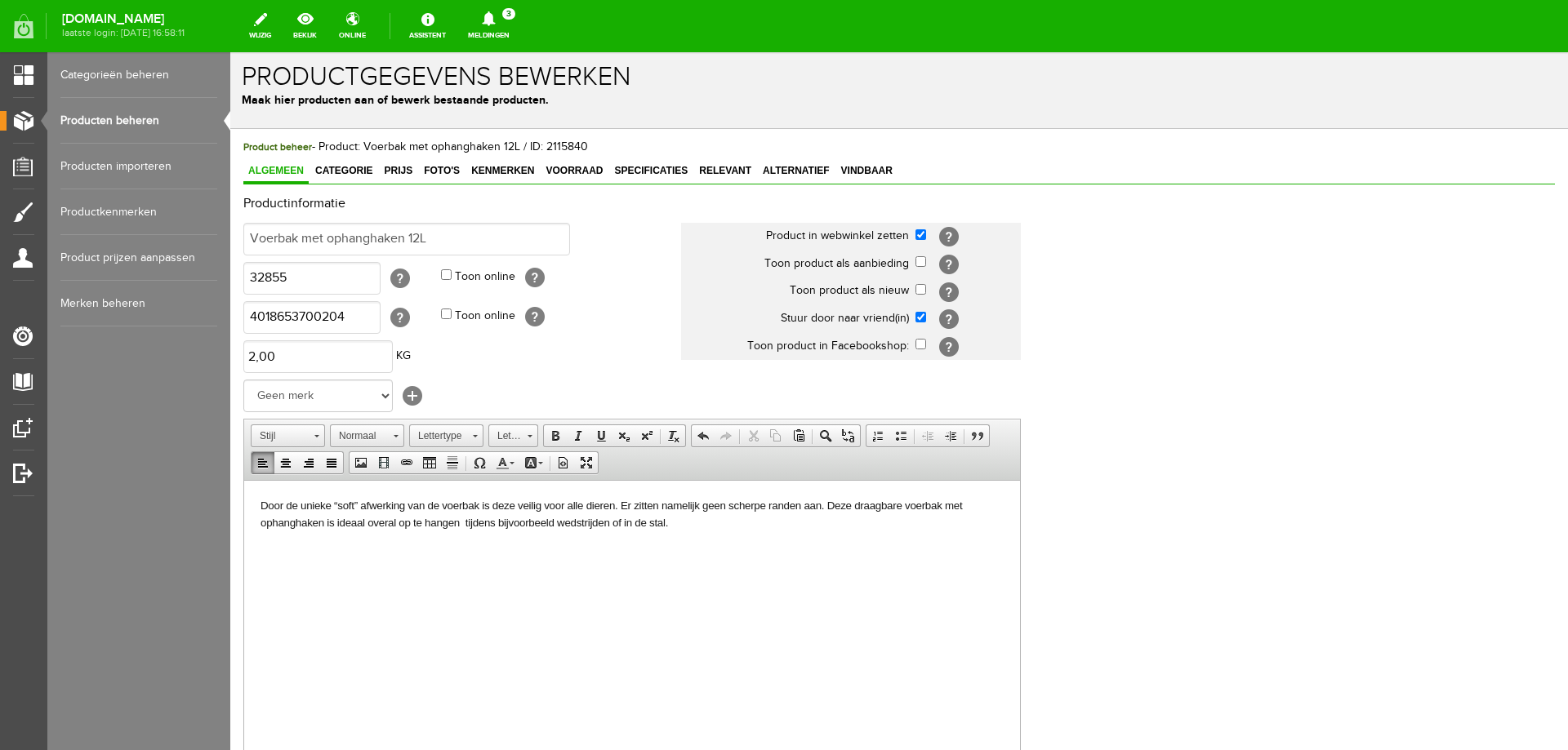
click at [438, 506] on span "Door de unieke “soft” afwerking van de voerbak is deze veilig voor alle dieren.…" at bounding box center [611, 513] width 702 height 29
drag, startPoint x: 431, startPoint y: 506, endPoint x: 227, endPoint y: 486, distance: 205.0
click at [245, 486] on html "Door de unieke “soft” afwerking van deze voerbak is deze veilig voor alle diere…" at bounding box center [633, 514] width 776 height 67
click at [460, 524] on span "Deze voerbak is deze veilig voor alle dieren. Er zitten namelijk geen scherpe r…" at bounding box center [617, 513] width 712 height 29
drag, startPoint x: 259, startPoint y: 503, endPoint x: 683, endPoint y: 578, distance: 430.6
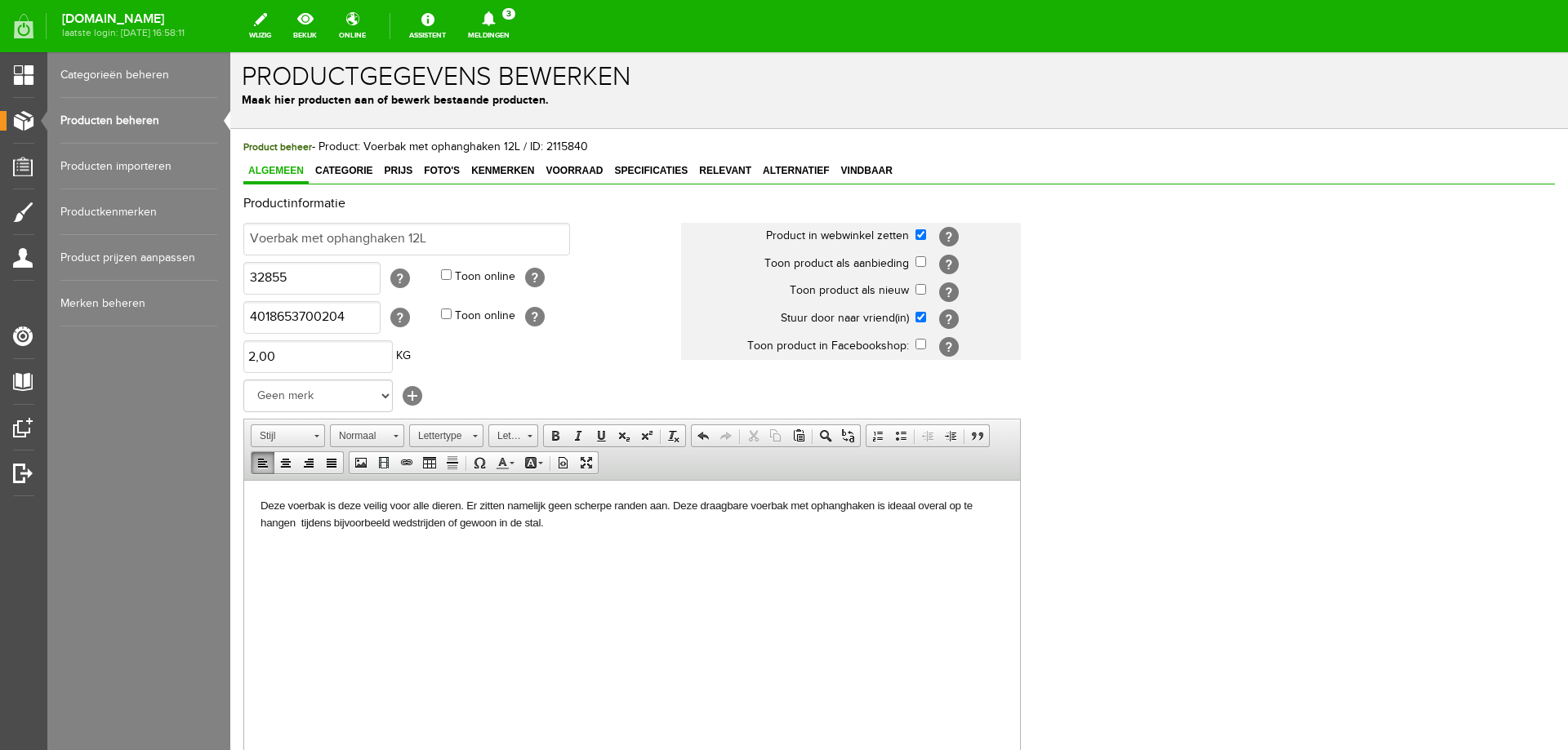
click at [683, 547] on html "Deze voerbak is deze veilig voor alle dieren. Er zitten namelijk geen scherpe r…" at bounding box center [633, 514] width 776 height 67
click at [524, 440] on link "Lettergrootte" at bounding box center [513, 436] width 50 height 23
click at [512, 556] on link "11" at bounding box center [538, 555] width 93 height 24
click at [531, 437] on span at bounding box center [530, 434] width 4 height 16
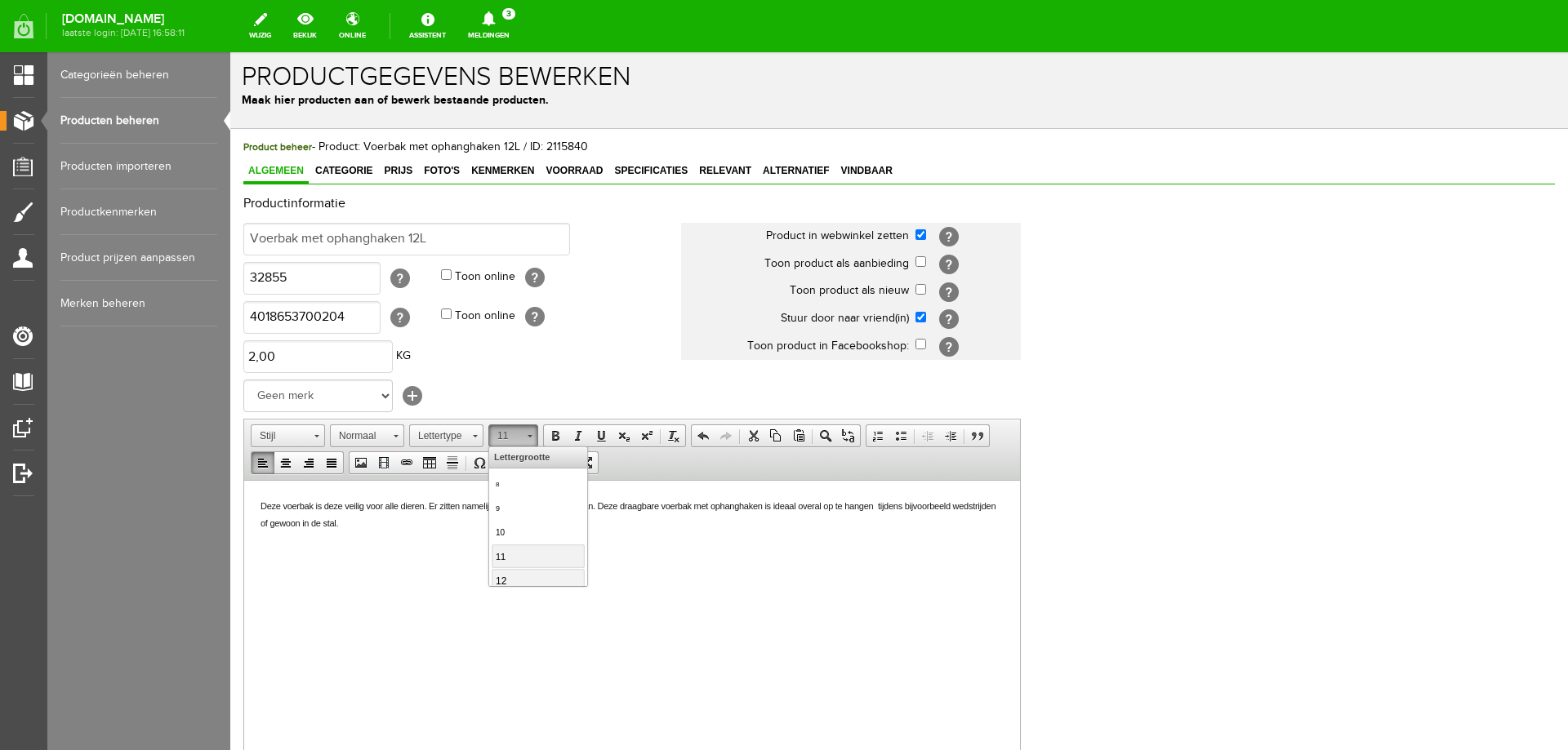
click at [520, 574] on link "12" at bounding box center [538, 580] width 93 height 24
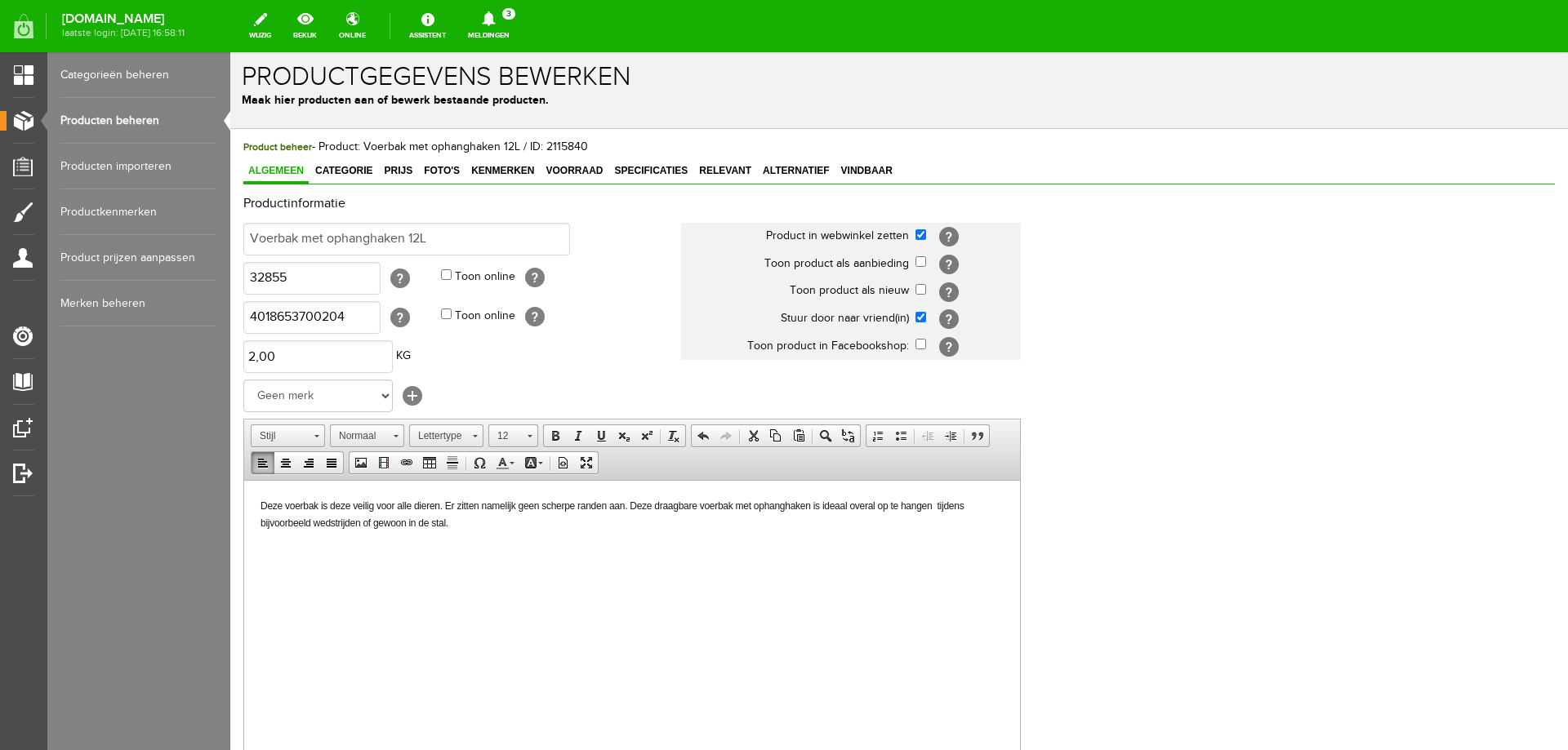
click at [491, 547] on html "Deze voerbak is deze veilig voor alle dieren. Er zitten namelijk geen scherpe r…" at bounding box center [633, 514] width 776 height 67
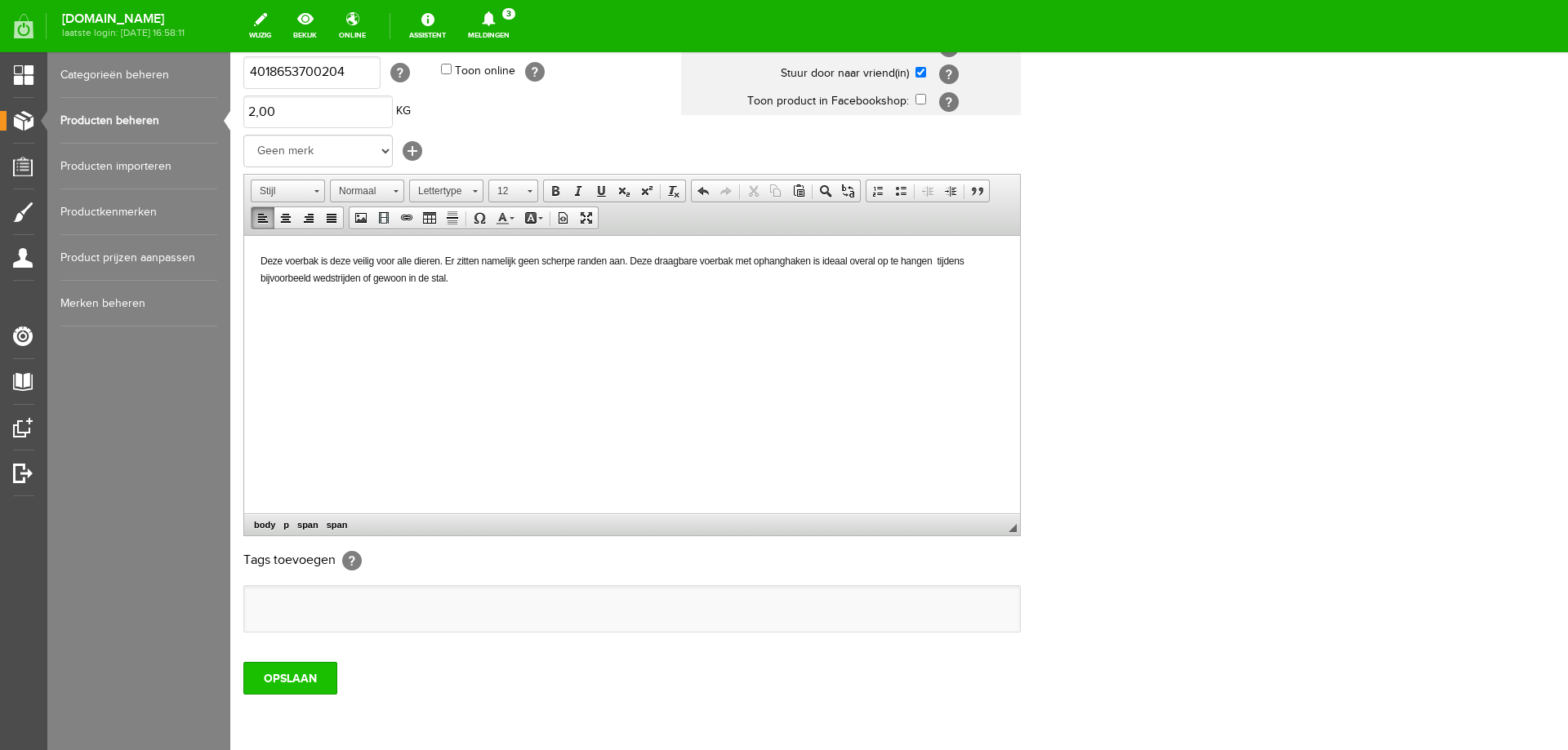
click at [294, 677] on input "OPSLAAN" at bounding box center [291, 678] width 94 height 33
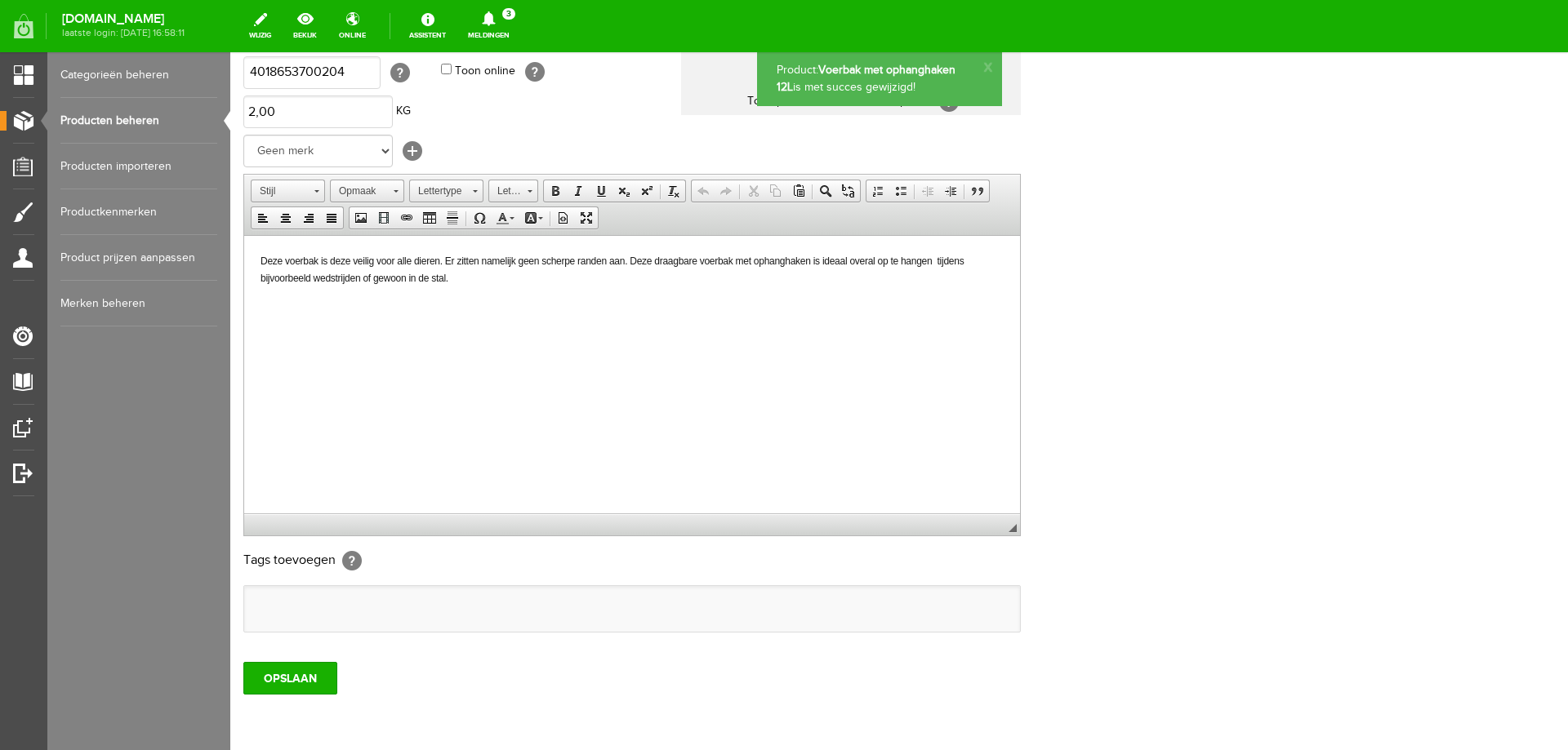
scroll to position [0, 0]
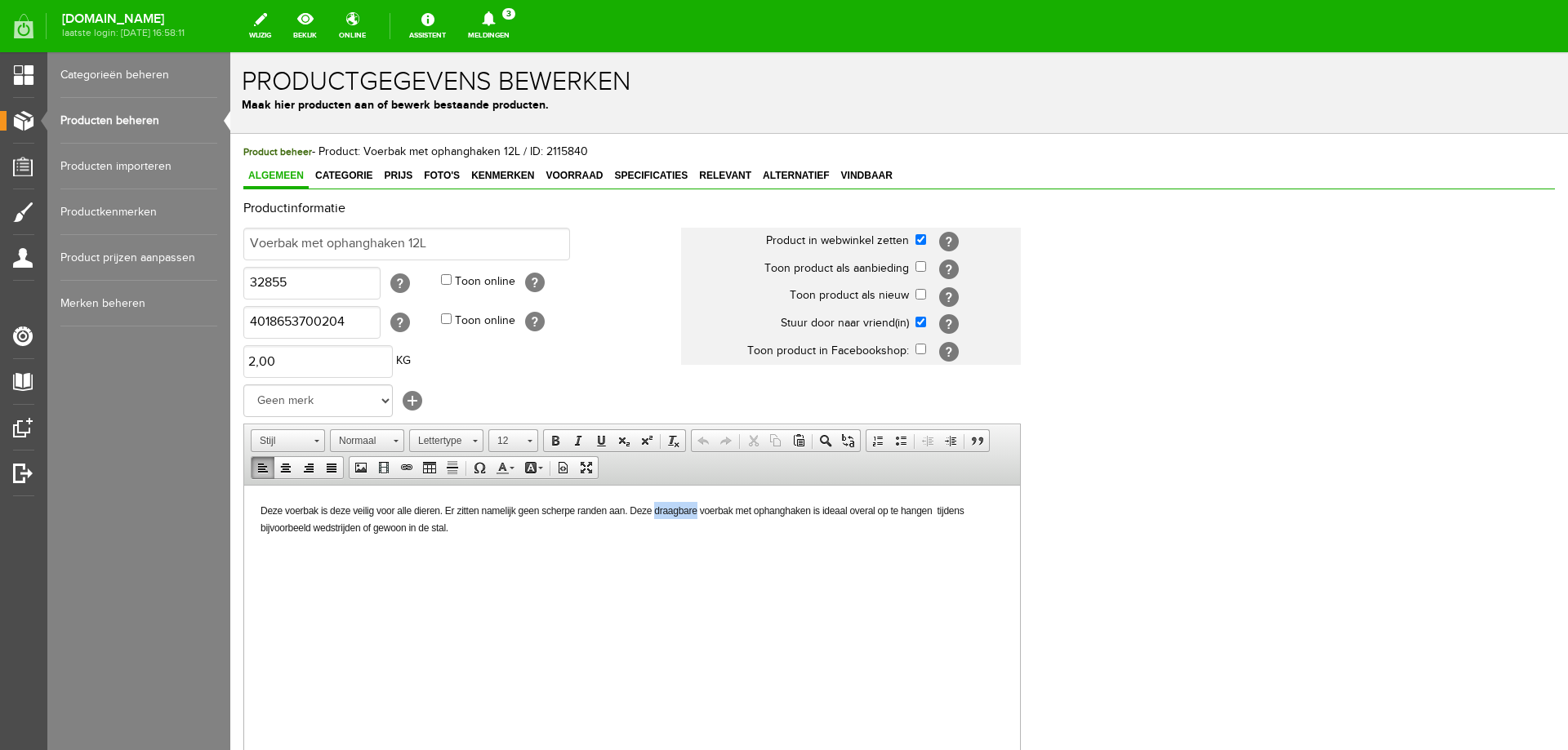
drag, startPoint x: 656, startPoint y: 510, endPoint x: 697, endPoint y: 511, distance: 41.0
click at [697, 511] on span "Deze voerbak is deze veilig voor alle dieren. Er zitten namelijk geen scherpe r…" at bounding box center [612, 519] width 703 height 28
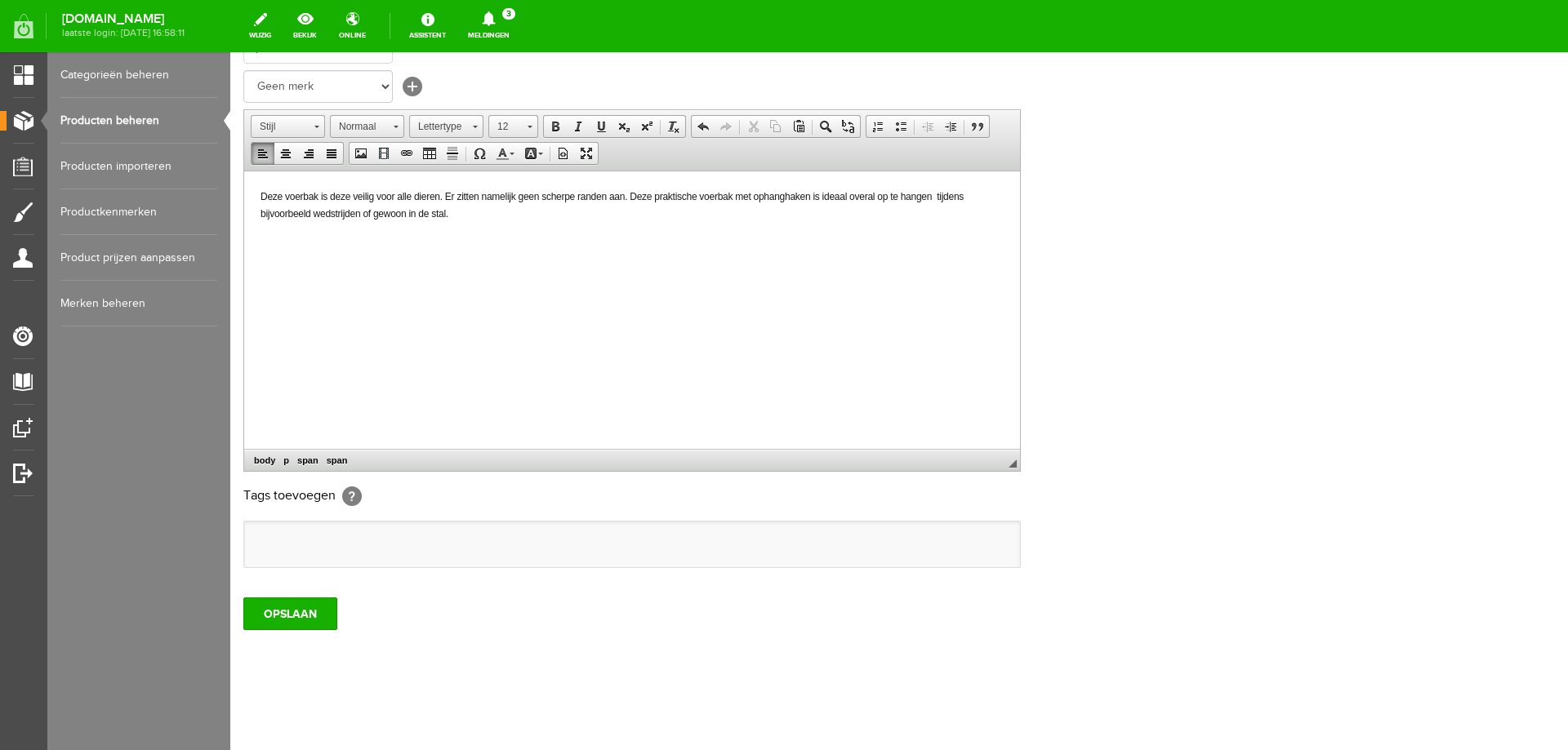
scroll to position [315, 0]
click at [293, 615] on input "OPSLAAN" at bounding box center [291, 613] width 94 height 33
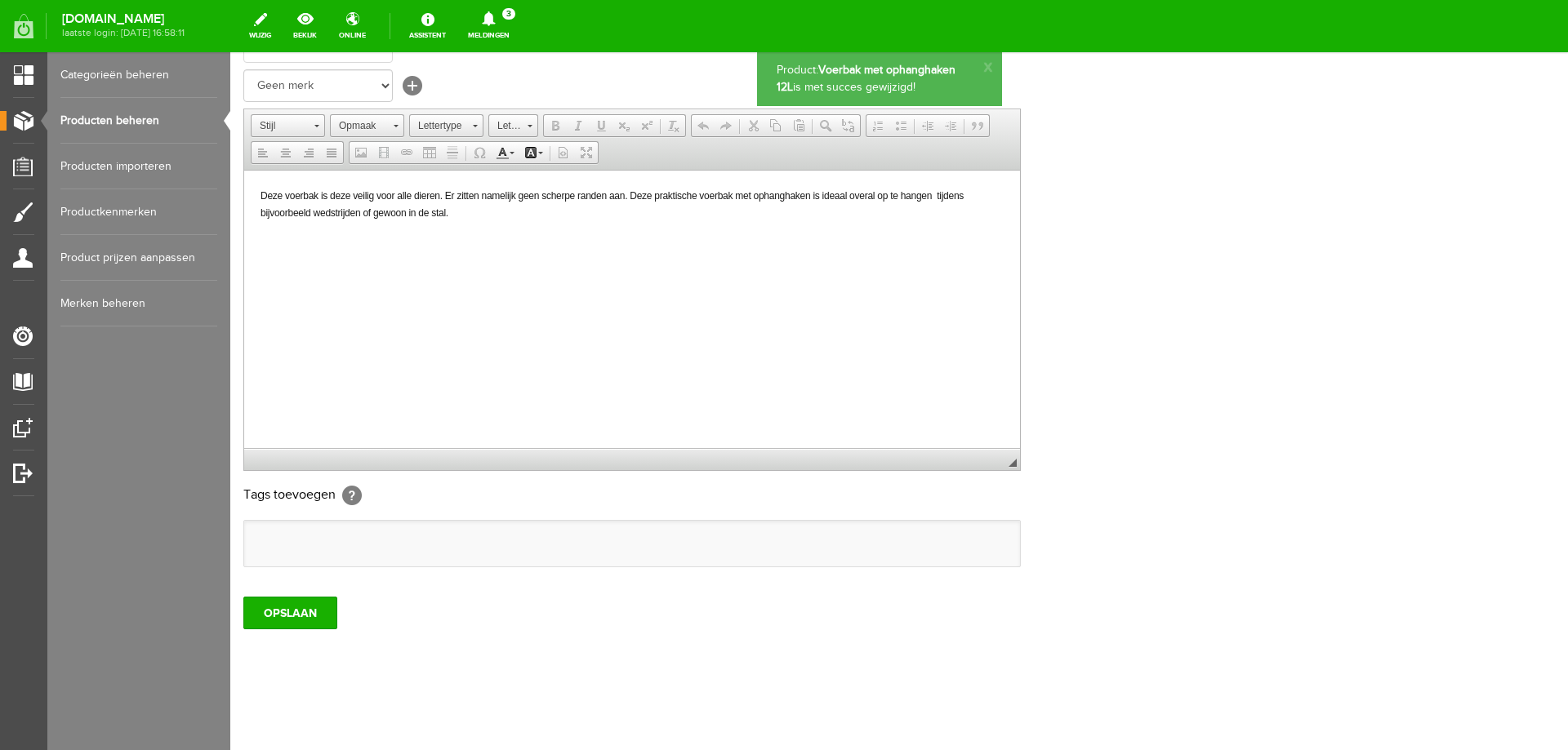
scroll to position [0, 0]
